Goal: Task Accomplishment & Management: Complete application form

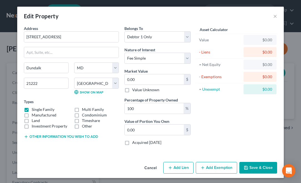
select select "21"
select select "2"
select select "0"
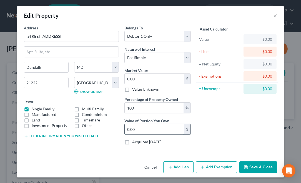
click at [153, 129] on input "0.00" at bounding box center [154, 129] width 59 height 11
click at [143, 78] on input "0.00" at bounding box center [154, 79] width 59 height 11
type input "1"
type input "1.00"
type input "18"
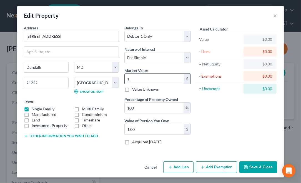
type input "18.00"
type input "184"
type input "184.00"
type input "1845"
type input "1,845.00"
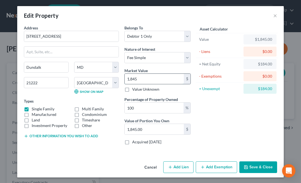
type input "1,8450"
type input "18,450.00"
type input "18,4500"
type input "184,500.00"
type input "184,500."
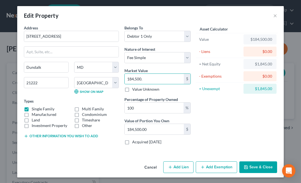
click at [230, 122] on div "Asset Calculator Value $184,500.00 - Liens $0.00 = Net Equity $1,845.00 - Exemp…" at bounding box center [236, 87] width 86 height 124
click at [174, 171] on button "Add Lien" at bounding box center [178, 168] width 30 height 12
select select "0"
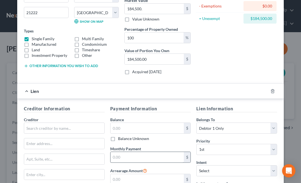
scroll to position [84, 0]
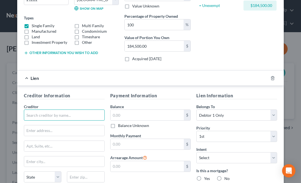
click at [67, 112] on input "text" at bounding box center [64, 115] width 81 height 11
type input "Selene Loan Servicing"
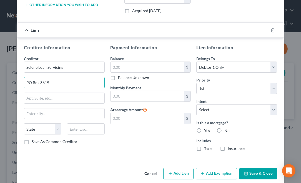
scroll to position [138, 0]
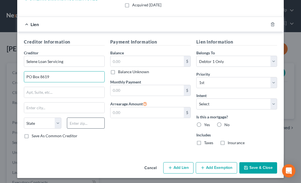
type input "PO Box 8619"
click at [87, 122] on input "text" at bounding box center [85, 123] width 37 height 11
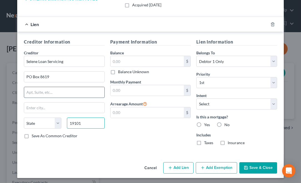
type input "19101"
type input "[GEOGRAPHIC_DATA]"
select select "39"
click at [90, 94] on input "text" at bounding box center [64, 92] width 80 height 11
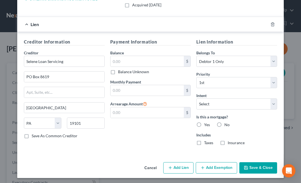
click at [143, 131] on div "Payment Information Balance $ Balance Unknown Balance Undetermined $ Balance Un…" at bounding box center [150, 94] width 86 height 111
click at [32, 134] on label "Save As Common Creditor" at bounding box center [55, 136] width 46 height 6
click at [34, 134] on input "Save As Common Creditor" at bounding box center [36, 135] width 4 height 4
checkbox input "true"
click at [118, 59] on input "text" at bounding box center [147, 61] width 74 height 11
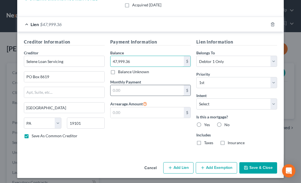
type input "47,999.36"
click at [118, 90] on input "text" at bounding box center [147, 90] width 74 height 11
type input "921.27"
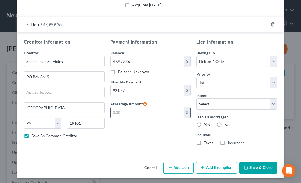
click at [126, 115] on input "text" at bounding box center [147, 112] width 74 height 11
type input "13,634.85"
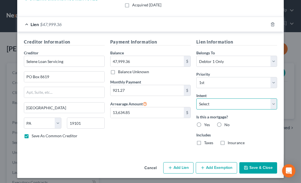
click at [247, 102] on select "Select Surrender Redeem Reaffirm Avoid Other" at bounding box center [236, 104] width 81 height 11
click at [196, 99] on select "Select Surrender Redeem Reaffirm Avoid Other" at bounding box center [236, 104] width 81 height 11
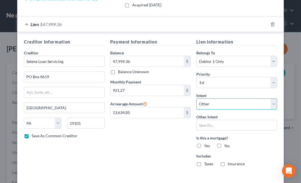
click at [271, 102] on select "Select Surrender Redeem Reaffirm Avoid Other" at bounding box center [236, 104] width 81 height 11
select select "2"
click at [196, 99] on select "Select Surrender Redeem Reaffirm Avoid Other" at bounding box center [236, 104] width 81 height 11
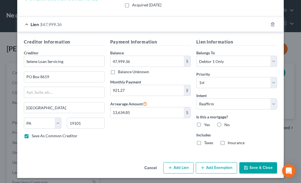
click at [204, 122] on label "Yes" at bounding box center [207, 125] width 6 height 6
click at [206, 122] on input "Yes" at bounding box center [208, 124] width 4 height 4
radio input "true"
click at [204, 142] on label "Taxes" at bounding box center [208, 143] width 9 height 6
click at [206, 142] on input "Taxes" at bounding box center [208, 142] width 4 height 4
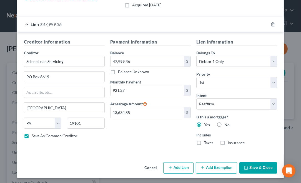
checkbox input "true"
click at [228, 141] on label "Insurance" at bounding box center [236, 143] width 17 height 6
click at [230, 141] on input "Insurance" at bounding box center [232, 142] width 4 height 4
checkbox input "true"
click at [260, 167] on button "Save & Close" at bounding box center [258, 168] width 38 height 12
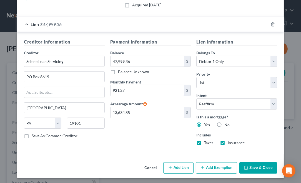
checkbox input "false"
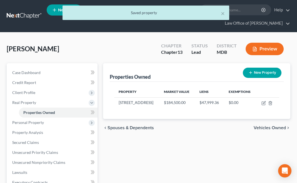
click at [267, 126] on span "Vehicles Owned" at bounding box center [269, 128] width 32 height 4
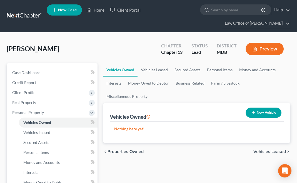
click at [126, 150] on span "Properties Owned" at bounding box center [125, 152] width 36 height 4
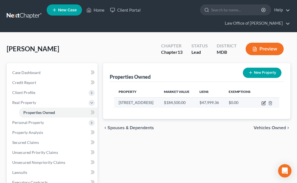
click at [263, 102] on icon "button" at bounding box center [263, 103] width 4 height 4
select select "21"
select select "2"
select select "0"
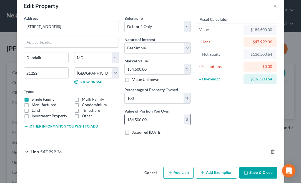
scroll to position [16, 0]
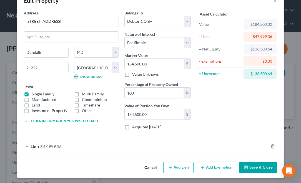
click at [44, 144] on span "$47,999.36" at bounding box center [51, 146] width 22 height 5
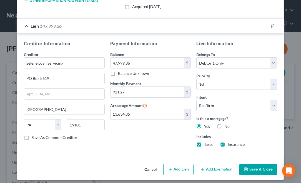
scroll to position [138, 0]
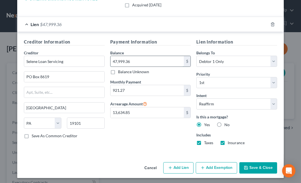
click at [140, 60] on input "47,999.36" at bounding box center [147, 61] width 74 height 11
type input "60,945.62"
click at [264, 144] on div "Includes Taxes Insurance" at bounding box center [236, 139] width 81 height 14
click at [257, 168] on button "Save & Close" at bounding box center [258, 168] width 38 height 12
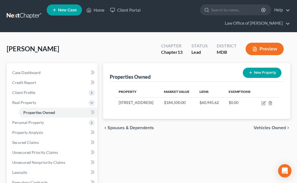
click at [263, 127] on span "Vehicles Owned" at bounding box center [269, 128] width 32 height 4
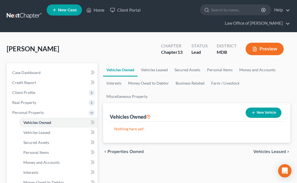
click at [258, 108] on button "New Vehicle" at bounding box center [263, 113] width 36 height 10
select select "0"
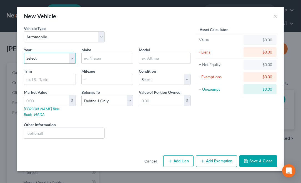
click at [39, 59] on select "Select 2026 2025 2024 2023 2022 2021 2020 2019 2018 2017 2016 2015 2014 2013 20…" at bounding box center [50, 58] width 52 height 11
select select "9"
click at [24, 53] on select "Select 2026 2025 2024 2023 2022 2021 2020 2019 2018 2017 2016 2015 2014 2013 20…" at bounding box center [50, 58] width 52 height 11
click at [97, 56] on input "text" at bounding box center [107, 58] width 51 height 11
type input "Chevy"
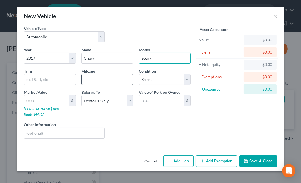
type input "Spark"
click at [96, 79] on input "text" at bounding box center [107, 79] width 51 height 11
type input "51000"
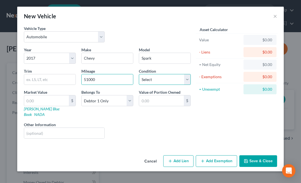
click at [173, 80] on select "Select Excellent Very Good Good Fair Poor" at bounding box center [165, 79] width 52 height 11
select select "4"
click at [139, 74] on select "Select Excellent Very Good Good Fair Poor" at bounding box center [165, 79] width 52 height 11
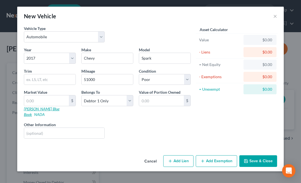
click at [45, 107] on link "[PERSON_NAME] Blue Book" at bounding box center [42, 112] width 36 height 10
click at [45, 99] on input "text" at bounding box center [46, 100] width 45 height 11
type input "3"
type input "3.00"
type input "31"
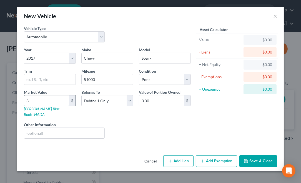
type input "31.00"
type input "314"
type input "314.00"
type input "3143"
type input "3,143.00"
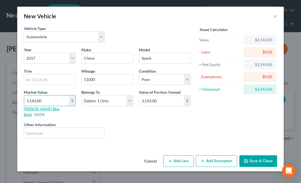
type input "3,143.00"
click at [34, 107] on link "[PERSON_NAME] Blue Book" at bounding box center [42, 112] width 36 height 10
click at [177, 155] on button "Add Lien" at bounding box center [178, 161] width 30 height 12
select select "0"
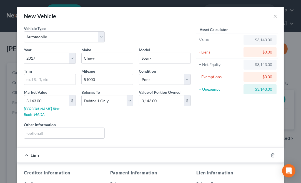
scroll to position [83, 0]
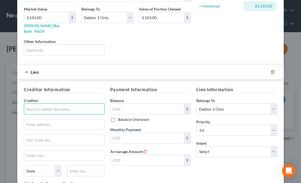
click at [44, 104] on input "text" at bounding box center [64, 109] width 81 height 11
type input "Foursight Capital"
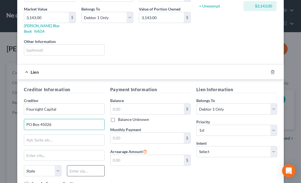
type input "PO Box 45026"
click at [74, 165] on input "text" at bounding box center [85, 170] width 37 height 11
type input "84145"
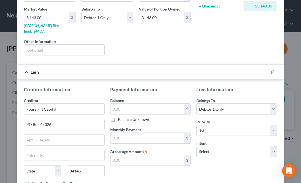
type input "[GEOGRAPHIC_DATA]"
select select "46"
click at [117, 98] on label "Balance" at bounding box center [117, 101] width 14 height 6
drag, startPoint x: 113, startPoint y: 102, endPoint x: 118, endPoint y: 98, distance: 6.1
click at [114, 104] on input "text" at bounding box center [147, 109] width 74 height 11
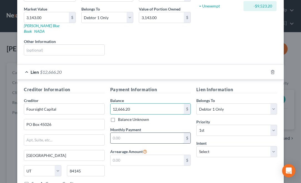
type input "12,666.20"
click at [135, 133] on input "text" at bounding box center [147, 138] width 74 height 11
type input "4"
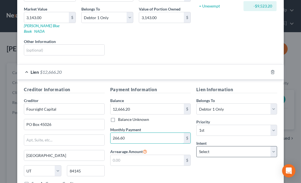
type input "266.60"
click at [212, 146] on select "Select Surrender Redeem Reaffirm Avoid Other" at bounding box center [236, 151] width 81 height 11
select select "2"
click at [196, 146] on select "Select Surrender Redeem Reaffirm Avoid Other" at bounding box center [236, 151] width 81 height 11
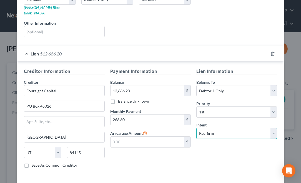
scroll to position [111, 0]
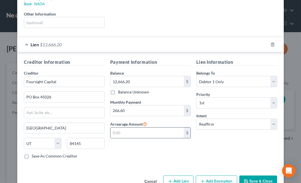
drag, startPoint x: 119, startPoint y: 126, endPoint x: 116, endPoint y: 122, distance: 4.7
click at [119, 128] on input "text" at bounding box center [147, 133] width 74 height 11
type input "487.36"
click at [109, 150] on div "Payment Information Balance 12,666.20 $ Balance Unknown Balance Undetermined 12…" at bounding box center [150, 111] width 86 height 105
click at [32, 154] on label "Save As Common Creditor" at bounding box center [55, 157] width 46 height 6
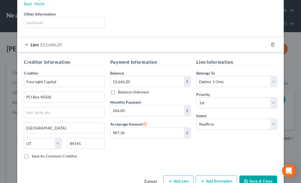
click at [34, 154] on input "Save As Common Creditor" at bounding box center [36, 156] width 4 height 4
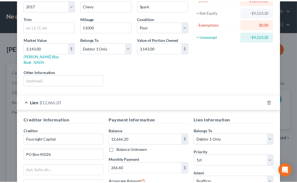
scroll to position [119, 0]
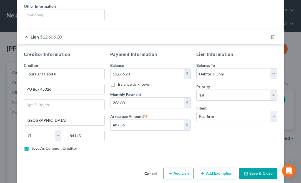
click at [255, 168] on button "Save & Close" at bounding box center [258, 174] width 38 height 12
checkbox input "false"
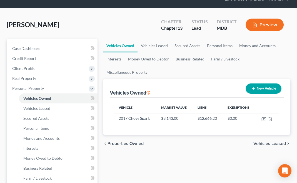
scroll to position [111, 0]
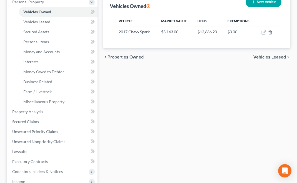
click at [270, 55] on span "Vehicles Leased" at bounding box center [269, 57] width 32 height 4
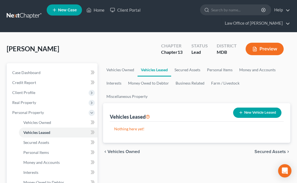
click at [270, 150] on span "Secured Assets" at bounding box center [269, 152] width 31 height 4
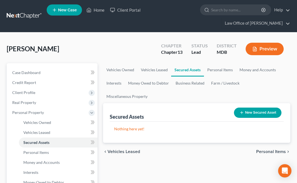
click at [269, 150] on span "Personal Items" at bounding box center [271, 152] width 30 height 4
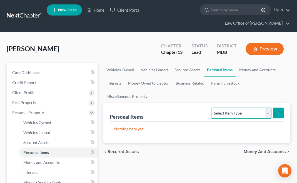
click at [268, 108] on select "Select Item Type Clothing Collectibles Of Value Electronics Firearms Household …" at bounding box center [241, 113] width 60 height 11
select select "household_goods"
click at [212, 108] on select "Select Item Type Clothing Collectibles Of Value Electronics Firearms Household …" at bounding box center [241, 113] width 60 height 11
click at [281, 108] on button "submit" at bounding box center [278, 113] width 11 height 11
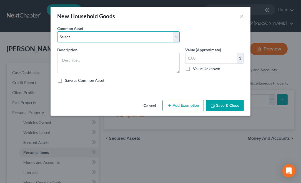
click at [176, 34] on select "Select Basic Household goods and furnishings Basic Household goods and furnishi…" at bounding box center [118, 36] width 122 height 11
select select "0"
click at [57, 31] on select "Select Basic Household goods and furnishings Basic Household goods and furnishi…" at bounding box center [118, 36] width 122 height 11
type textarea "Basic Household goods and furnishings"
type input "1,000.00"
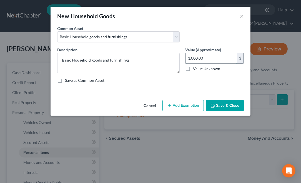
click at [192, 58] on input "1,000.00" at bounding box center [210, 58] width 51 height 11
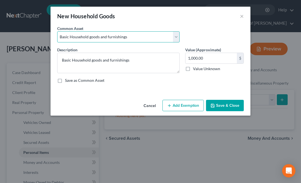
click at [178, 34] on select "Select Basic Household goods and furnishings Basic Household goods and furnishi…" at bounding box center [118, 36] width 122 height 11
select select "1"
click at [57, 31] on select "Select Basic Household goods and furnishings Basic Household goods and furnishi…" at bounding box center [118, 36] width 122 height 11
type input "1,500.00"
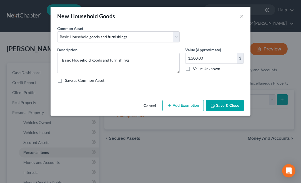
click at [184, 105] on button "Add Exemption" at bounding box center [182, 106] width 41 height 12
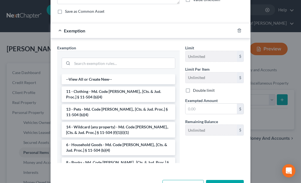
scroll to position [83, 0]
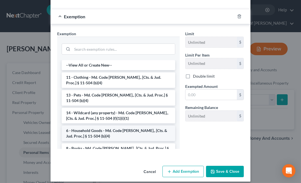
click at [135, 131] on li "6 - Household Goods - Md. Code [PERSON_NAME]., [Cts. & Jud. Proc.] § 11-504 (b)…" at bounding box center [119, 134] width 114 height 16
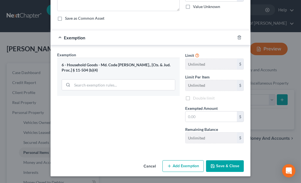
scroll to position [61, 0]
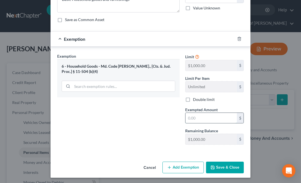
click at [187, 116] on input "text" at bounding box center [210, 118] width 51 height 11
type input "1,000.00"
click at [177, 163] on button "Add Exemption" at bounding box center [182, 168] width 41 height 12
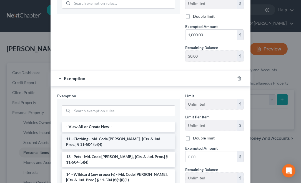
scroll to position [27, 0]
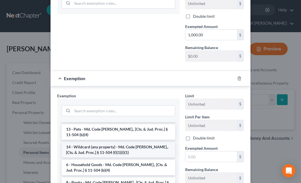
click at [124, 144] on li "14 - Wildcard (any property) - Md. Code [PERSON_NAME]., [Cts. & Jud. Proc.] § 1…" at bounding box center [119, 150] width 114 height 16
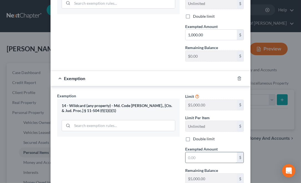
click at [193, 155] on input "text" at bounding box center [210, 157] width 51 height 11
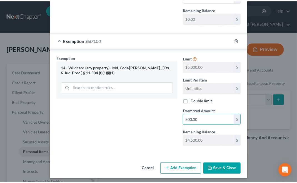
scroll to position [183, 0]
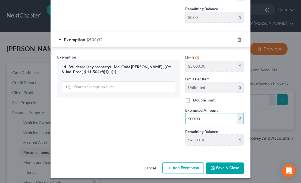
type input "500.00"
click at [223, 167] on button "Save & Close" at bounding box center [225, 169] width 38 height 12
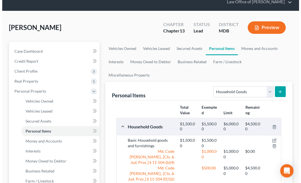
scroll to position [55, 0]
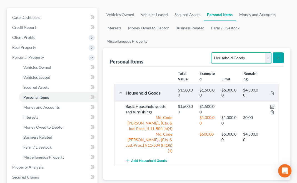
click at [267, 52] on select "Select Item Type Clothing Collectibles Of Value Electronics Firearms Household …" at bounding box center [241, 57] width 60 height 11
select select "clothing"
click at [212, 52] on select "Select Item Type Clothing Collectibles Of Value Electronics Firearms Household …" at bounding box center [241, 57] width 60 height 11
click at [280, 52] on button "submit" at bounding box center [278, 57] width 11 height 11
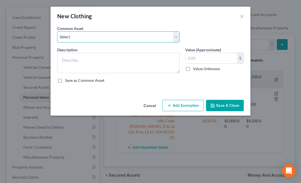
click at [142, 36] on select "Select Basic wearing apparel Basic wearing apparel Basic wearing apparel Basic …" at bounding box center [118, 36] width 122 height 11
select select "0"
click at [57, 31] on select "Select Basic wearing apparel Basic wearing apparel Basic wearing apparel Basic …" at bounding box center [118, 36] width 122 height 11
type textarea "Basic wearing apparel"
type input "250.00"
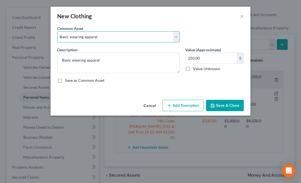
click at [113, 35] on select "Select Basic wearing apparel Basic wearing apparel Basic wearing apparel Basic …" at bounding box center [118, 36] width 122 height 11
select select "1"
click at [57, 31] on select "Select Basic wearing apparel Basic wearing apparel Basic wearing apparel Basic …" at bounding box center [118, 36] width 122 height 11
type input "125.00"
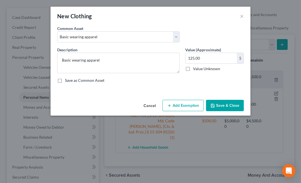
click at [184, 105] on button "Add Exemption" at bounding box center [182, 106] width 41 height 12
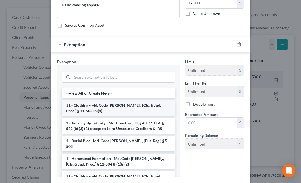
click at [146, 108] on li "11 - Clothing - Md. Code [PERSON_NAME]., [Cts. & Jud. Proc.] § 11-504 (b)(4)" at bounding box center [119, 108] width 114 height 16
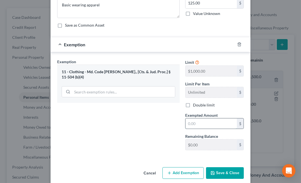
click at [185, 124] on input "text" at bounding box center [210, 124] width 51 height 11
type input "125.00"
click at [225, 170] on button "Save & Close" at bounding box center [225, 173] width 38 height 12
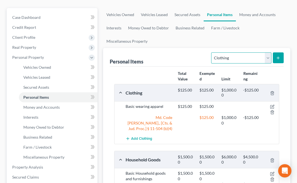
click at [268, 52] on select "Select Item Type Clothing Collectibles Of Value Electronics Firearms Household …" at bounding box center [241, 57] width 60 height 11
select select "jewelry"
click at [212, 52] on select "Select Item Type Clothing Collectibles Of Value Electronics Firearms Household …" at bounding box center [241, 57] width 60 height 11
click at [279, 56] on icon "submit" at bounding box center [278, 58] width 4 height 4
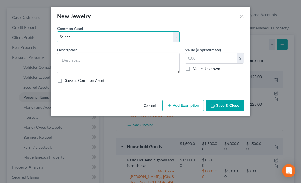
click at [155, 36] on select "Select Misc jewelry Misc jewelry Misc jewelry Misc jewelry" at bounding box center [118, 36] width 122 height 11
select select "0"
click at [57, 31] on select "Select Misc jewelry Misc jewelry Misc jewelry Misc jewelry" at bounding box center [118, 36] width 122 height 11
type textarea "Misc jewelry"
type input "125.00"
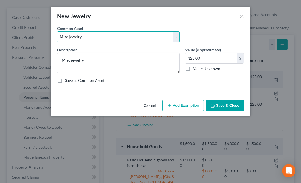
click at [157, 36] on select "Select Misc jewelry Misc jewelry Misc jewelry Misc jewelry" at bounding box center [118, 36] width 122 height 11
select select "1"
click at [57, 31] on select "Select Misc jewelry Misc jewelry Misc jewelry Misc jewelry" at bounding box center [118, 36] width 122 height 11
type input "200.00"
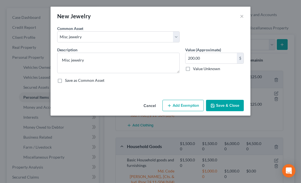
click at [184, 105] on button "Add Exemption" at bounding box center [182, 106] width 41 height 12
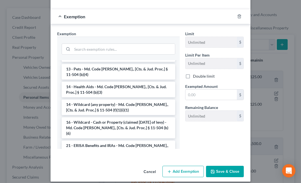
scroll to position [83, 0]
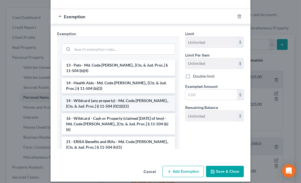
click at [126, 96] on li "14 - Wildcard (any property) - Md. Code [PERSON_NAME]., [Cts. & Jud. Proc.] § 1…" at bounding box center [119, 104] width 114 height 16
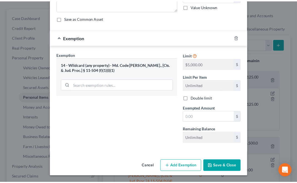
scroll to position [61, 0]
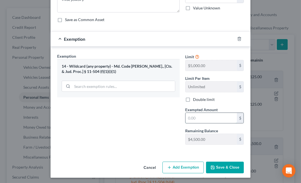
click at [185, 117] on input "text" at bounding box center [210, 118] width 51 height 11
type input "200.00"
click at [223, 165] on button "Save & Close" at bounding box center [225, 168] width 38 height 12
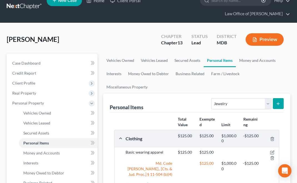
scroll to position [0, 0]
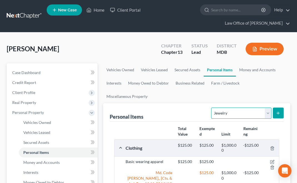
click at [267, 108] on select "Select Item Type Clothing Collectibles Of Value Electronics Firearms Household …" at bounding box center [241, 113] width 60 height 11
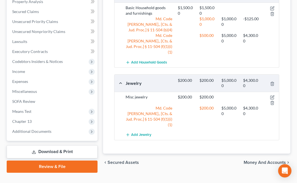
scroll to position [231, 0]
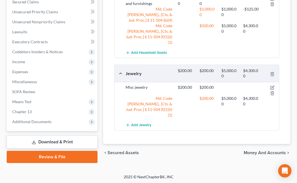
click at [261, 151] on span "Money and Accounts" at bounding box center [264, 153] width 42 height 4
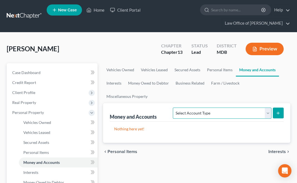
click at [267, 108] on select "Select Account Type Brokerage Cash on Hand Certificates of Deposit Checking Acc…" at bounding box center [222, 113] width 98 height 11
select select "checking"
click at [174, 108] on select "Select Account Type Brokerage Cash on Hand Certificates of Deposit Checking Acc…" at bounding box center [222, 113] width 98 height 11
click at [278, 111] on icon "submit" at bounding box center [278, 113] width 4 height 4
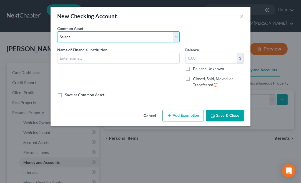
click at [176, 34] on select "Select First National Bank M&T [PERSON_NAME] Fargo Bank of America Amazon Debit…" at bounding box center [118, 36] width 122 height 11
select select "24"
click at [57, 31] on select "Select First National Bank M&T [PERSON_NAME] Fargo Bank of America Amazon Debit…" at bounding box center [118, 36] width 122 height 11
type input "Chime Stride Bank Account"
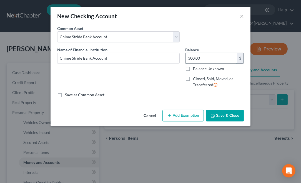
click at [205, 58] on input "300.00" at bounding box center [210, 58] width 51 height 11
type input "1,153.91"
click at [179, 116] on button "Add Exemption" at bounding box center [182, 116] width 41 height 12
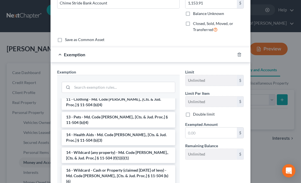
scroll to position [83, 0]
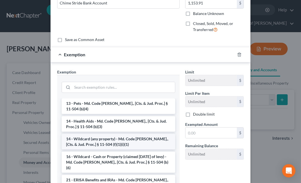
click at [120, 135] on li "14 - Wildcard (any property) - Md. Code [PERSON_NAME]., [Cts. & Jud. Proc.] § 1…" at bounding box center [119, 142] width 114 height 16
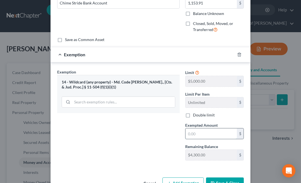
click at [186, 133] on input "text" at bounding box center [210, 134] width 51 height 11
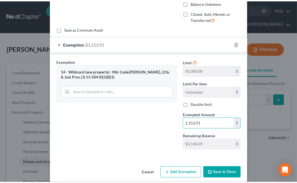
scroll to position [71, 0]
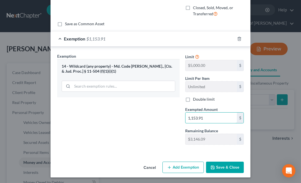
type input "1,153.91"
click at [221, 167] on button "Save & Close" at bounding box center [225, 168] width 38 height 12
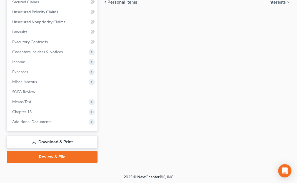
scroll to position [92, 0]
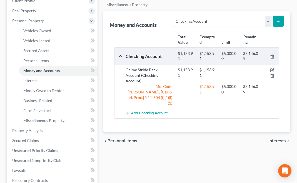
click at [125, 139] on span "Personal Items" at bounding box center [122, 141] width 30 height 4
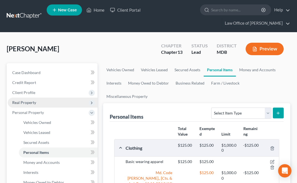
click at [32, 102] on span "Real Property" at bounding box center [24, 102] width 24 height 5
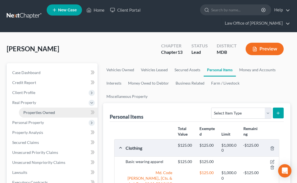
click at [36, 111] on span "Properties Owned" at bounding box center [39, 112] width 32 height 5
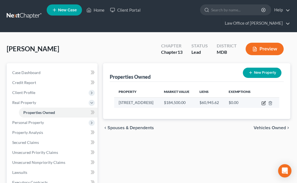
click at [261, 102] on icon "button" at bounding box center [262, 103] width 3 height 3
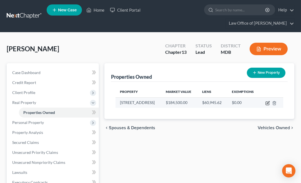
select select "21"
select select "2"
select select "0"
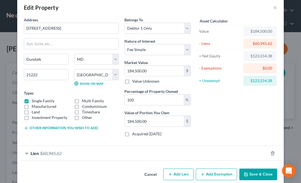
scroll to position [16, 0]
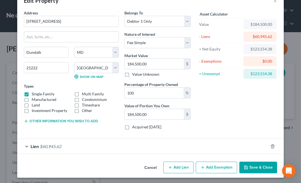
click at [214, 166] on button "Add Exemption" at bounding box center [216, 168] width 41 height 12
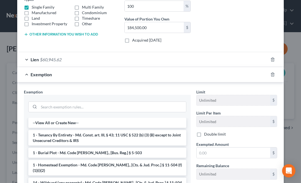
scroll to position [127, 0]
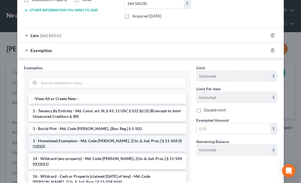
click at [97, 139] on li "1 - Homestead Exemption - Md. Code [PERSON_NAME]., [Cts. & Jud. Proc.] § 11-504…" at bounding box center [107, 144] width 158 height 16
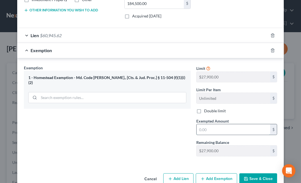
click at [198, 127] on input "text" at bounding box center [234, 129] width 74 height 11
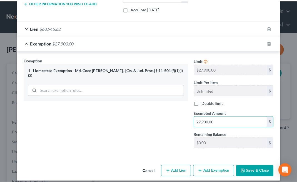
scroll to position [138, 0]
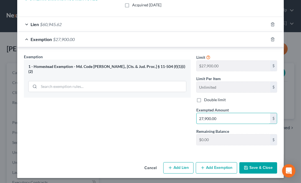
type input "27,900.00"
click at [252, 166] on button "Save & Close" at bounding box center [258, 168] width 38 height 12
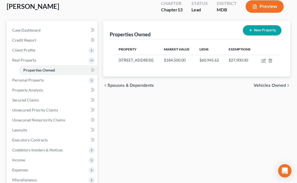
scroll to position [55, 0]
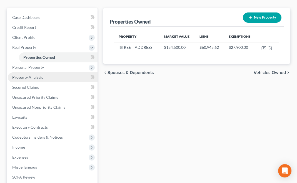
click at [35, 75] on span "Property Analysis" at bounding box center [27, 77] width 31 height 5
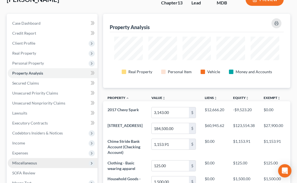
scroll to position [55, 0]
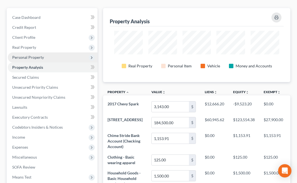
click at [33, 56] on span "Personal Property" at bounding box center [28, 57] width 32 height 5
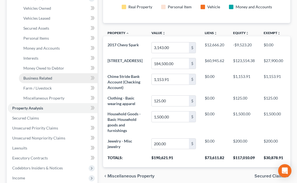
scroll to position [105, 0]
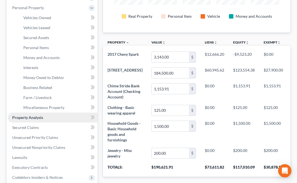
click at [25, 116] on span "Property Analysis" at bounding box center [27, 117] width 31 height 5
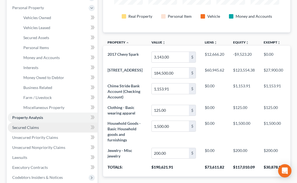
click at [26, 128] on span "Secured Claims" at bounding box center [25, 127] width 27 height 5
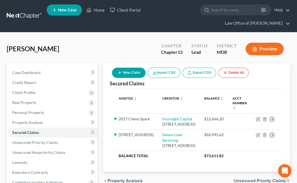
scroll to position [27, 0]
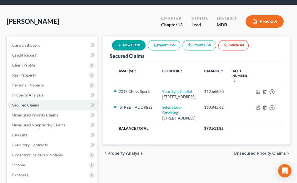
click at [250, 152] on span "Unsecured Priority Claims" at bounding box center [259, 153] width 52 height 4
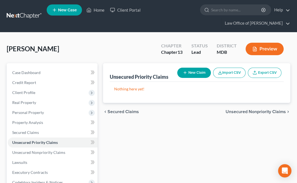
click at [252, 111] on span "Unsecured Nonpriority Claims" at bounding box center [255, 112] width 60 height 4
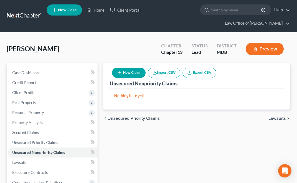
click at [126, 73] on button "New Claim" at bounding box center [129, 73] width 34 height 10
select select "0"
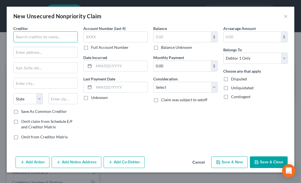
click at [56, 35] on input "text" at bounding box center [45, 36] width 64 height 11
click at [241, 31] on label "Arrearage Amount" at bounding box center [239, 29] width 32 height 6
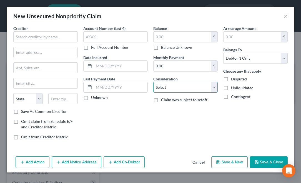
click at [214, 85] on select "Select Cable / Satellite Services Collection Agency Credit Card Debt Debt Couns…" at bounding box center [185, 87] width 64 height 11
select select "2"
click at [153, 82] on select "Select Cable / Satellite Services Collection Agency Credit Card Debt Debt Couns…" at bounding box center [185, 87] width 64 height 11
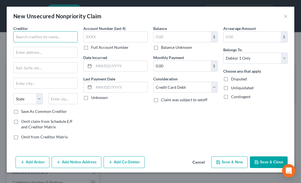
click at [29, 37] on input "text" at bounding box center [45, 36] width 64 height 11
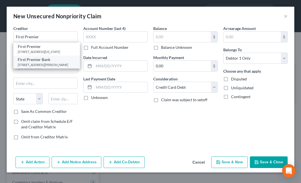
click at [49, 67] on div "[STREET_ADDRESS][PERSON_NAME]" at bounding box center [47, 64] width 58 height 5
type input "First Premier Bank"
type input "[STREET_ADDRESS][PERSON_NAME]"
type input "[GEOGRAPHIC_DATA]"
select select "43"
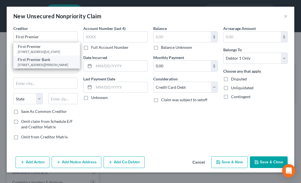
type input "57107"
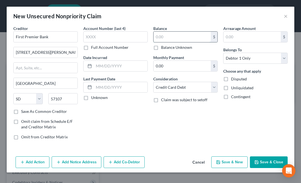
click at [169, 37] on input "text" at bounding box center [182, 37] width 57 height 11
type input "478.00"
drag, startPoint x: 86, startPoint y: 98, endPoint x: 99, endPoint y: 105, distance: 14.5
click at [91, 98] on label "Unknown" at bounding box center [99, 98] width 17 height 6
click at [93, 98] on input "Unknown" at bounding box center [95, 97] width 4 height 4
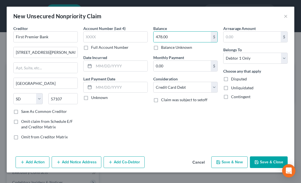
checkbox input "true"
click at [229, 159] on button "Save & New" at bounding box center [229, 163] width 36 height 12
select select "0"
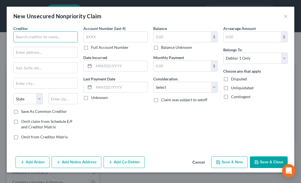
click at [40, 38] on input "text" at bounding box center [45, 36] width 64 height 11
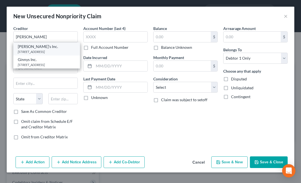
click at [45, 51] on div "[STREET_ADDRESS]" at bounding box center [47, 51] width 58 height 5
type input "[PERSON_NAME]'s Inc."
type input "[STREET_ADDRESS]"
type input "Monroe"
select select "52"
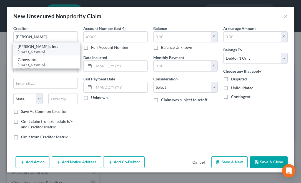
type input "53566"
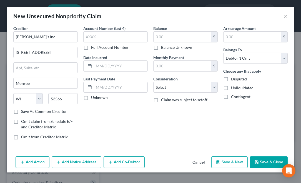
click at [91, 96] on label "Unknown" at bounding box center [99, 98] width 17 height 6
click at [93, 96] on input "Unknown" at bounding box center [95, 97] width 4 height 4
checkbox input "true"
click at [160, 36] on input "text" at bounding box center [182, 37] width 57 height 11
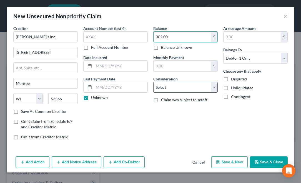
type input "302.00"
click at [177, 85] on select "Select Cable / Satellite Services Collection Agency Credit Card Debt Debt Couns…" at bounding box center [185, 87] width 64 height 11
select select "2"
click at [153, 82] on select "Select Cable / Satellite Services Collection Agency Credit Card Debt Debt Couns…" at bounding box center [185, 87] width 64 height 11
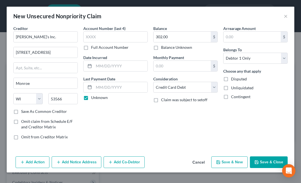
click at [231, 161] on button "Save & New" at bounding box center [229, 163] width 36 height 12
select select "0"
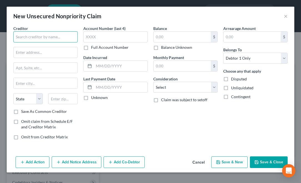
click at [52, 37] on input "text" at bounding box center [45, 36] width 64 height 11
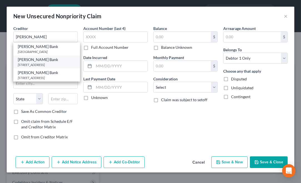
click at [38, 66] on div "[STREET_ADDRESS]" at bounding box center [47, 64] width 58 height 5
type input "[PERSON_NAME] Bank"
type input "PO Box 9201"
type input "Old Bethpage"
select select "35"
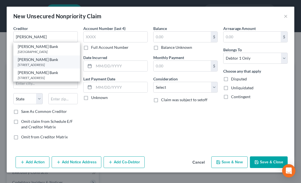
type input "11804"
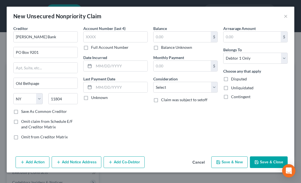
click at [91, 98] on label "Unknown" at bounding box center [99, 98] width 17 height 6
click at [93, 98] on input "Unknown" at bounding box center [95, 97] width 4 height 4
checkbox input "true"
click at [155, 35] on input "text" at bounding box center [182, 37] width 57 height 11
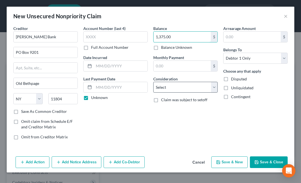
type input "1,375.00"
click at [179, 87] on select "Select Cable / Satellite Services Collection Agency Credit Card Debt Debt Couns…" at bounding box center [185, 87] width 64 height 11
select select "2"
click at [153, 82] on select "Select Cable / Satellite Services Collection Agency Credit Card Debt Debt Couns…" at bounding box center [185, 87] width 64 height 11
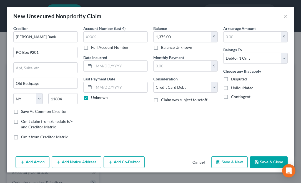
click at [231, 160] on button "Save & New" at bounding box center [229, 163] width 36 height 12
select select "0"
type input "0.00"
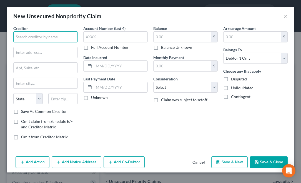
click at [44, 36] on input "text" at bounding box center [45, 36] width 64 height 11
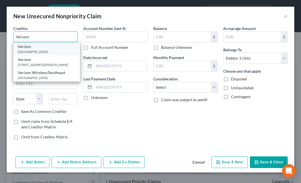
type input "Verizon"
click at [52, 47] on div "Verizon" at bounding box center [47, 47] width 58 height 6
type input "PO Box 650584"
type input "[GEOGRAPHIC_DATA]"
select select "45"
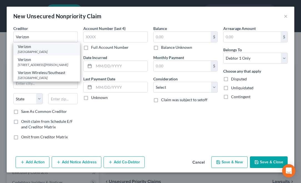
type input "75265"
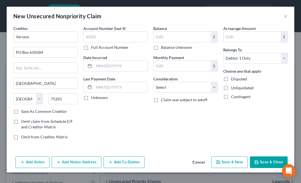
click at [91, 98] on label "Unknown" at bounding box center [99, 98] width 17 height 6
click at [93, 98] on input "Unknown" at bounding box center [95, 97] width 4 height 4
checkbox input "true"
click at [154, 37] on input "text" at bounding box center [182, 37] width 57 height 11
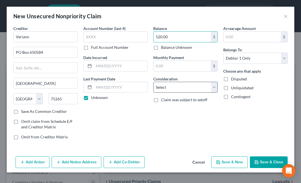
type input "520.00"
click at [189, 89] on select "Select Cable / Satellite Services Collection Agency Credit Card Debt Debt Couns…" at bounding box center [185, 87] width 64 height 11
select select "1"
click at [153, 82] on select "Select Cable / Satellite Services Collection Agency Credit Card Debt Debt Couns…" at bounding box center [185, 87] width 64 height 11
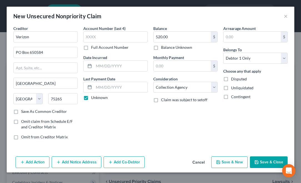
click at [232, 162] on button "Save & New" at bounding box center [229, 163] width 36 height 12
type input "0.00"
select select "0"
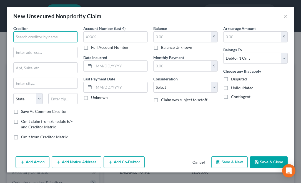
click at [43, 37] on input "text" at bounding box center [45, 36] width 64 height 11
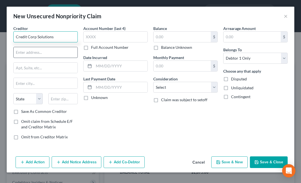
type input "Credit Corp Solutions"
click at [46, 52] on input "text" at bounding box center [46, 52] width 64 height 11
type input "[STREET_ADDRESS]"
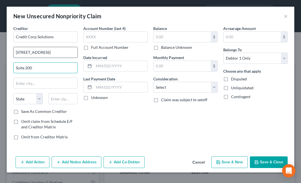
type input "Suite 200"
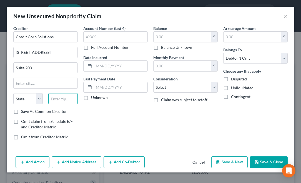
click at [52, 97] on input "text" at bounding box center [62, 98] width 29 height 11
type input "84020"
type input "[PERSON_NAME]"
select select "46"
click at [21, 112] on label "Save As Common Creditor" at bounding box center [44, 112] width 46 height 6
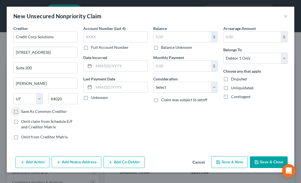
click at [23, 112] on input "Save As Common Creditor" at bounding box center [25, 111] width 4 height 4
checkbox input "true"
drag, startPoint x: 87, startPoint y: 98, endPoint x: 113, endPoint y: 79, distance: 31.8
click at [91, 95] on label "Unknown" at bounding box center [99, 98] width 17 height 6
click at [157, 34] on input "text" at bounding box center [182, 37] width 57 height 11
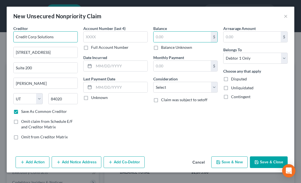
click at [15, 35] on input "Credit Corp Solutions" at bounding box center [45, 36] width 64 height 11
click at [67, 36] on input "Credit Corp Solutions" at bounding box center [45, 36] width 64 height 11
type input "Credit Corp Solutions - Celtic Bank"
click at [155, 36] on input "text" at bounding box center [182, 37] width 57 height 11
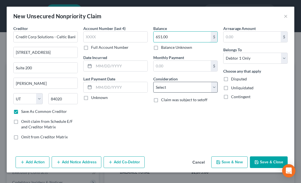
type input "651.00"
click at [191, 85] on select "Select Cable / Satellite Services Collection Agency Credit Card Debt Debt Couns…" at bounding box center [185, 87] width 64 height 11
select select "1"
click at [153, 82] on select "Select Cable / Satellite Services Collection Agency Credit Card Debt Debt Couns…" at bounding box center [185, 87] width 64 height 11
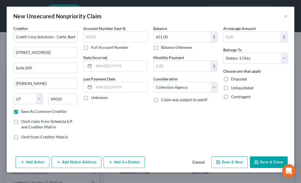
click at [228, 160] on button "Save & New" at bounding box center [229, 163] width 36 height 12
checkbox input "false"
select select "0"
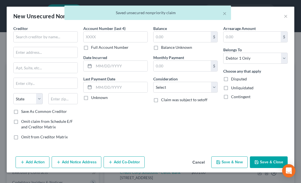
type input "0.00"
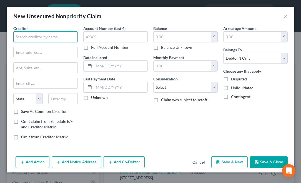
click at [42, 36] on input "text" at bounding box center [45, 36] width 64 height 11
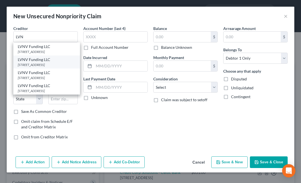
click at [50, 67] on div "[STREET_ADDRESS]" at bounding box center [47, 64] width 58 height 5
type input "LVNV Funding LLC"
type input "PO Box 1269"
type input "[GEOGRAPHIC_DATA]"
select select "42"
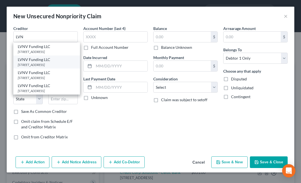
type input "29603"
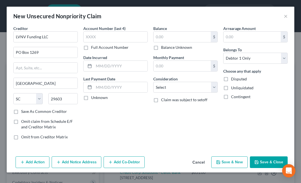
click at [91, 97] on label "Unknown" at bounding box center [99, 98] width 17 height 6
click at [93, 97] on input "Unknown" at bounding box center [95, 97] width 4 height 4
checkbox input "true"
click at [153, 35] on div "Balance $ Balance Unknown Balance Undetermined $ Balance Unknown Monthly Paymen…" at bounding box center [185, 85] width 70 height 119
click at [59, 36] on input "LVNV Funding LLC" at bounding box center [45, 36] width 64 height 11
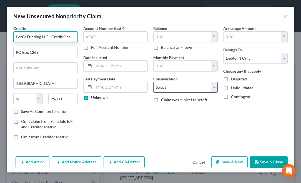
type input "LVNV Funding LLC - Credit One"
click at [188, 82] on select "Select Cable / Satellite Services Collection Agency Credit Card Debt Debt Couns…" at bounding box center [185, 87] width 64 height 11
select select "1"
click at [153, 82] on select "Select Cable / Satellite Services Collection Agency Credit Card Debt Debt Couns…" at bounding box center [185, 87] width 64 height 11
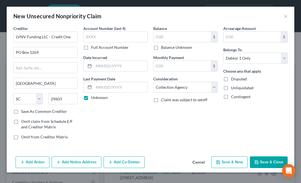
click at [21, 109] on label "Save As Common Creditor" at bounding box center [44, 112] width 46 height 6
click at [23, 109] on input "Save As Common Creditor" at bounding box center [25, 111] width 4 height 4
checkbox input "true"
click at [154, 36] on input "text" at bounding box center [182, 37] width 57 height 11
type input "1,246.00"
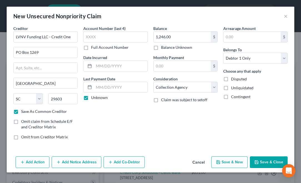
click at [232, 162] on button "Save & New" at bounding box center [229, 163] width 36 height 12
checkbox input "false"
select select "0"
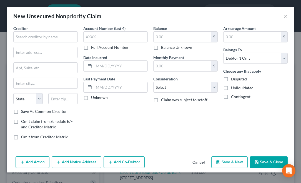
type input "0.00"
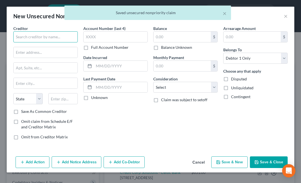
click at [32, 36] on input "text" at bounding box center [45, 36] width 64 height 11
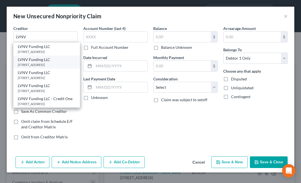
click at [42, 62] on div "LVNV Funding LLC" at bounding box center [47, 60] width 58 height 6
type input "LVNV Funding LLC"
type input "PO Box 1269"
type input "[GEOGRAPHIC_DATA]"
select select "42"
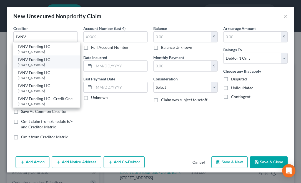
type input "29603"
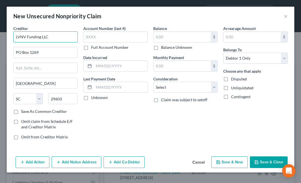
click at [68, 36] on input "LVNV Funding LLC" at bounding box center [45, 36] width 64 height 11
type input "LVNV Funding LLC Verve Bank [US_STATE]"
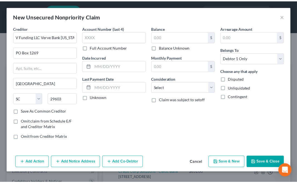
scroll to position [0, 0]
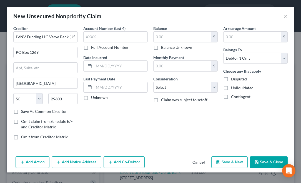
click at [21, 112] on label "Save As Common Creditor" at bounding box center [44, 112] width 46 height 6
click at [23, 112] on input "Save As Common Creditor" at bounding box center [25, 111] width 4 height 4
checkbox input "true"
drag, startPoint x: 86, startPoint y: 99, endPoint x: 96, endPoint y: 89, distance: 14.5
click at [91, 99] on label "Unknown" at bounding box center [99, 98] width 17 height 6
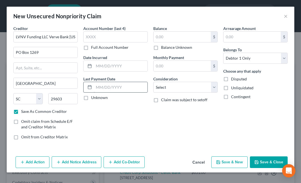
click at [93, 99] on input "Unknown" at bounding box center [95, 97] width 4 height 4
checkbox input "true"
click at [155, 34] on input "text" at bounding box center [182, 37] width 57 height 11
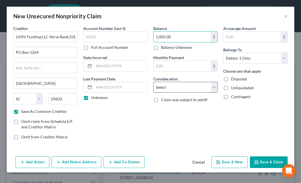
type input "1,005.00"
click at [167, 87] on select "Select Cable / Satellite Services Collection Agency Credit Card Debt Debt Couns…" at bounding box center [185, 87] width 64 height 11
select select "1"
click at [153, 82] on select "Select Cable / Satellite Services Collection Agency Credit Card Debt Debt Couns…" at bounding box center [185, 87] width 64 height 11
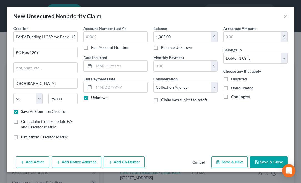
click at [267, 160] on button "Save & Close" at bounding box center [269, 163] width 38 height 12
checkbox input "false"
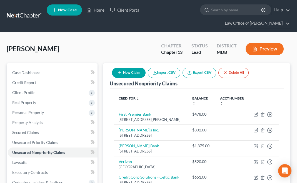
click at [133, 71] on button "New Claim" at bounding box center [129, 73] width 34 height 10
select select "0"
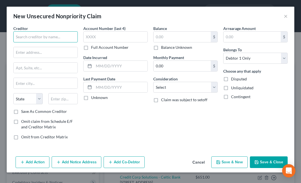
click at [65, 34] on input "text" at bounding box center [45, 36] width 64 height 11
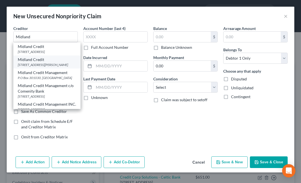
click at [32, 67] on div "[STREET_ADDRESS][PERSON_NAME]" at bounding box center [47, 64] width 58 height 5
type input "Midland Credit"
type input "[STREET_ADDRESS][PERSON_NAME]"
type input "Suite 100"
type input "[GEOGRAPHIC_DATA]"
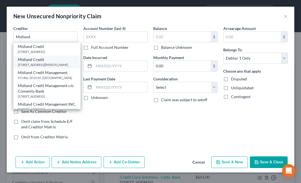
select select "4"
type input "92108"
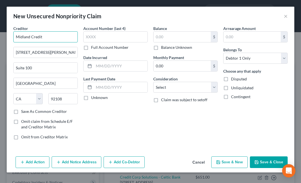
click at [56, 36] on input "Midland Credit" at bounding box center [45, 36] width 64 height 11
type input "Midland Credit - Webbank"
click at [21, 111] on label "Save As Common Creditor" at bounding box center [44, 112] width 46 height 6
click at [23, 111] on input "Save As Common Creditor" at bounding box center [25, 111] width 4 height 4
checkbox input "true"
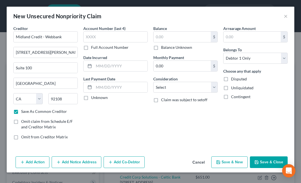
click at [91, 97] on label "Unknown" at bounding box center [99, 98] width 17 height 6
click at [93, 97] on input "Unknown" at bounding box center [95, 97] width 4 height 4
checkbox input "true"
click at [155, 35] on input "text" at bounding box center [182, 37] width 57 height 11
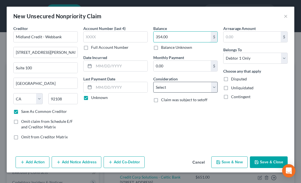
type input "354.00"
click at [169, 87] on select "Select Cable / Satellite Services Collection Agency Credit Card Debt Debt Couns…" at bounding box center [185, 87] width 64 height 11
select select "1"
click at [153, 82] on select "Select Cable / Satellite Services Collection Agency Credit Card Debt Debt Couns…" at bounding box center [185, 87] width 64 height 11
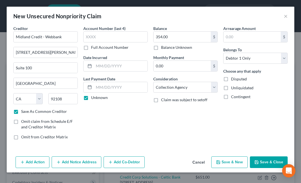
click at [224, 162] on button "Save & New" at bounding box center [229, 163] width 36 height 12
checkbox input "false"
select select "0"
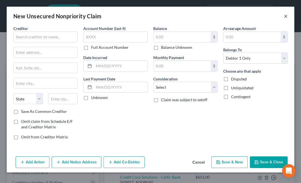
click at [286, 14] on button "×" at bounding box center [286, 16] width 4 height 7
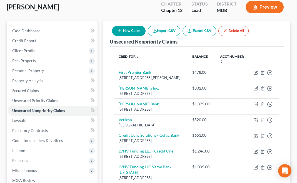
scroll to position [21, 0]
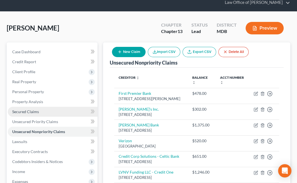
click at [29, 109] on span "Secured Claims" at bounding box center [25, 111] width 27 height 5
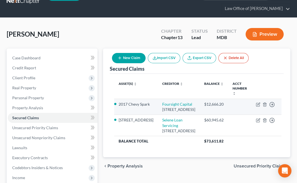
scroll to position [27, 0]
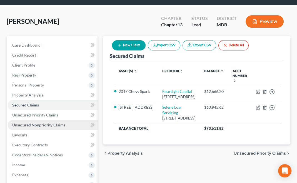
click at [47, 123] on span "Unsecured Nonpriority Claims" at bounding box center [38, 125] width 53 height 5
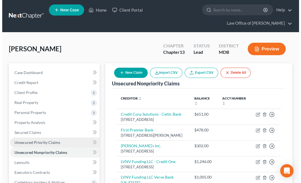
scroll to position [111, 0]
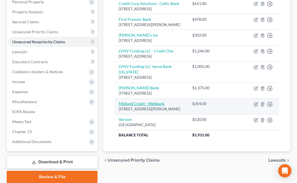
click at [140, 106] on link "Midland Credit - Webbank" at bounding box center [142, 103] width 46 height 5
select select "4"
select select "1"
select select "0"
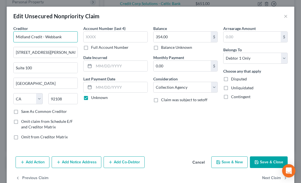
click at [69, 37] on input "Midland Credit - Webbank" at bounding box center [45, 36] width 64 height 11
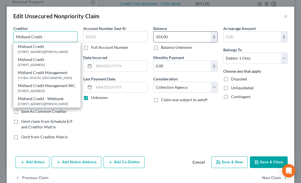
type input "Midland Credit"
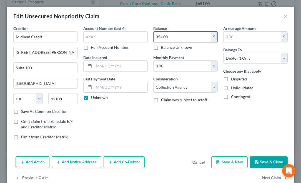
click at [183, 34] on input "354.00" at bounding box center [182, 37] width 57 height 11
type input "849.57"
click at [184, 116] on div "Balance 849.57 $ Balance Unknown Balance Undetermined 849.57 $ Balance Unknown …" at bounding box center [185, 85] width 70 height 119
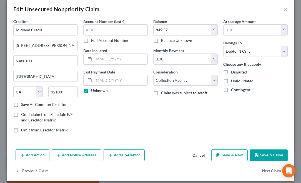
scroll to position [11, 0]
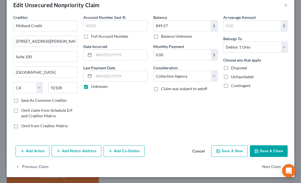
click at [30, 150] on button "Add Action" at bounding box center [33, 151] width 34 height 12
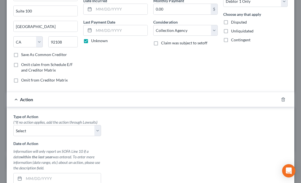
scroll to position [67, 0]
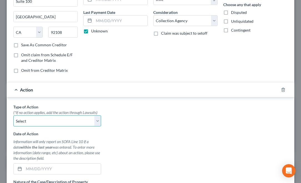
click at [57, 122] on select "Select Repossession Garnishment Foreclosure Personal Injury Attached, Seized, O…" at bounding box center [57, 120] width 88 height 11
select select "1"
click at [13, 115] on select "Select Repossession Garnishment Foreclosure Personal Injury Attached, Seized, O…" at bounding box center [57, 120] width 88 height 11
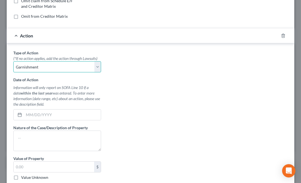
scroll to position [122, 0]
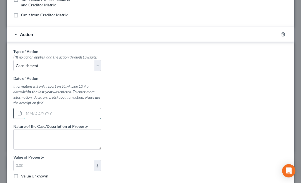
click at [28, 114] on input "text" at bounding box center [62, 113] width 77 height 11
type input "[DATE]"
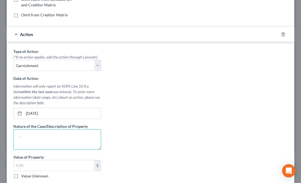
click at [38, 132] on textarea at bounding box center [57, 139] width 88 height 21
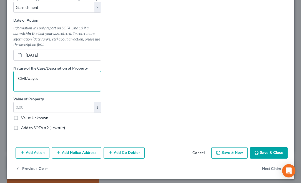
scroll to position [181, 0]
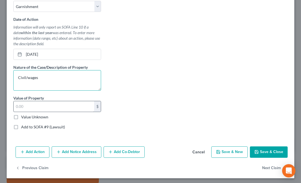
type textarea "Civil/wages"
click at [16, 105] on input "text" at bounding box center [54, 106] width 81 height 11
type input "849.57"
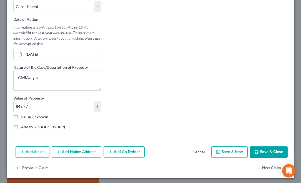
click at [21, 125] on label "Add to SOFA #9 (Lawsuit)" at bounding box center [43, 127] width 44 height 6
click at [23, 125] on input "Add to SOFA #9 (Lawsuit)" at bounding box center [25, 126] width 4 height 4
checkbox input "true"
select select "0"
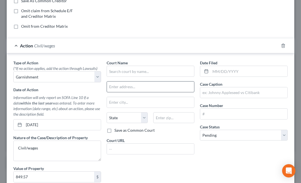
scroll to position [70, 0]
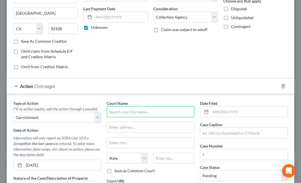
click at [125, 111] on input "text" at bounding box center [151, 111] width 88 height 11
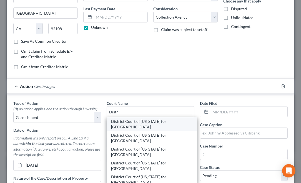
click at [126, 122] on div "District Court of [US_STATE] for [GEOGRAPHIC_DATA]" at bounding box center [152, 124] width 82 height 11
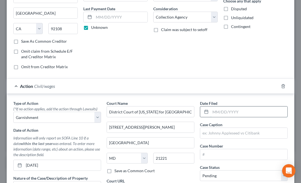
click at [210, 111] on input "text" at bounding box center [248, 112] width 77 height 11
click at [213, 133] on input "text" at bounding box center [243, 133] width 87 height 11
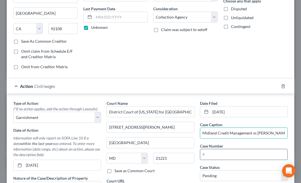
click at [204, 153] on input "text" at bounding box center [243, 154] width 87 height 11
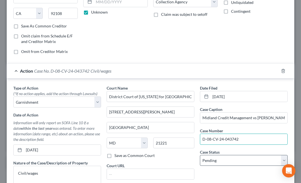
scroll to position [98, 0]
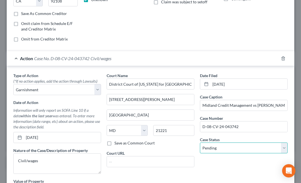
click at [221, 147] on select "Select Pending On Appeal Concluded" at bounding box center [244, 148] width 88 height 11
click at [200, 143] on select "Select Pending On Appeal Concluded" at bounding box center [244, 148] width 88 height 11
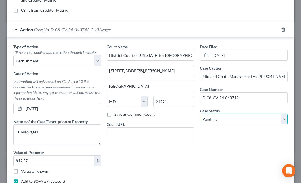
scroll to position [181, 0]
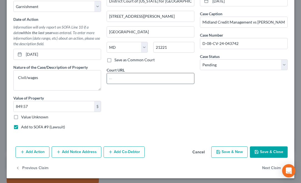
click at [144, 78] on input "text" at bounding box center [150, 78] width 87 height 11
click at [87, 150] on button "Add Notice Address" at bounding box center [77, 153] width 50 height 12
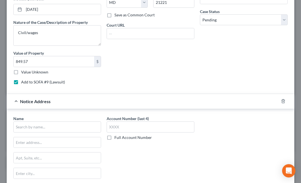
scroll to position [237, 0]
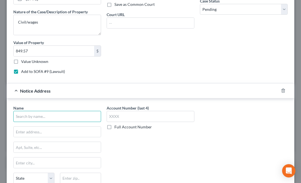
click at [44, 115] on input "text" at bounding box center [57, 116] width 88 height 11
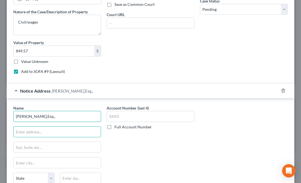
click at [50, 115] on input "[PERSON_NAME],Esq.," at bounding box center [57, 116] width 88 height 11
click at [47, 128] on input "text" at bounding box center [57, 132] width 87 height 11
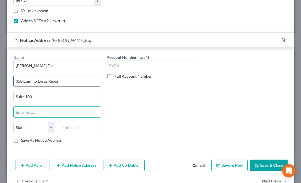
scroll to position [292, 0]
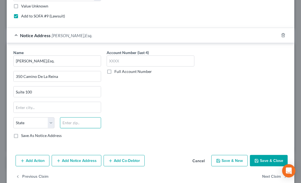
click at [78, 121] on input "text" at bounding box center [80, 122] width 41 height 11
click at [21, 134] on label "Save As Notice Address" at bounding box center [41, 136] width 41 height 6
click at [23, 134] on input "Save As Notice Address" at bounding box center [25, 135] width 4 height 4
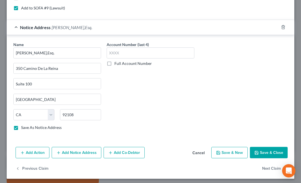
click at [225, 150] on button "Save & New" at bounding box center [229, 153] width 36 height 12
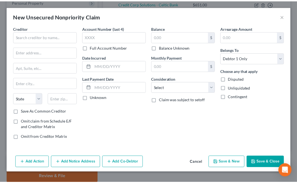
scroll to position [0, 0]
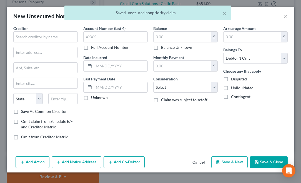
click at [287, 16] on div "× Saved unsecured nonpriority claim" at bounding box center [147, 14] width 301 height 17
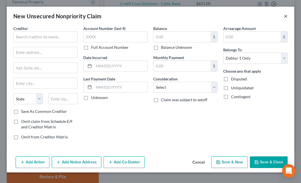
click at [285, 16] on button "×" at bounding box center [286, 16] width 4 height 7
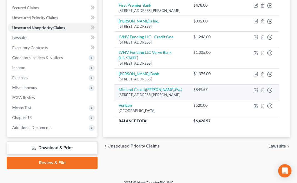
scroll to position [132, 0]
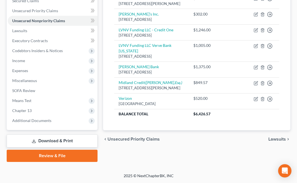
click at [274, 142] on span "Lawsuits" at bounding box center [276, 139] width 17 height 4
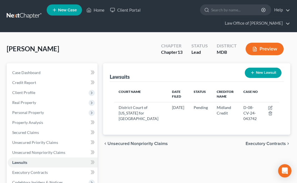
click at [261, 142] on span "Executory Contracts" at bounding box center [265, 144] width 40 height 4
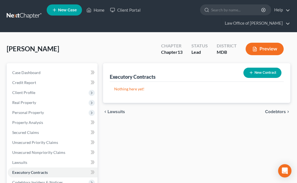
click at [271, 110] on span "Codebtors" at bounding box center [275, 112] width 21 height 4
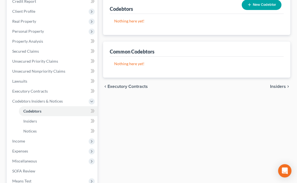
scroll to position [83, 0]
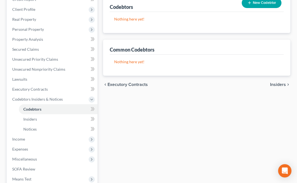
click at [276, 84] on span "Insiders" at bounding box center [278, 84] width 16 height 4
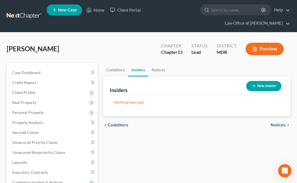
click at [278, 125] on span "Notices" at bounding box center [277, 125] width 15 height 4
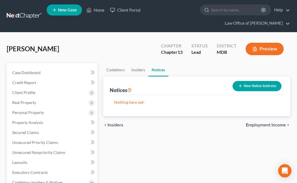
click at [278, 125] on span "Employment Income" at bounding box center [266, 125] width 40 height 4
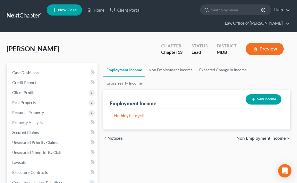
click at [257, 94] on button "New Income" at bounding box center [263, 99] width 36 height 10
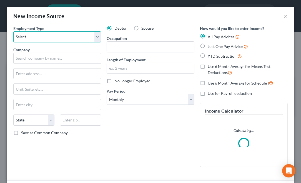
click at [72, 34] on select "Select Full or [DEMOGRAPHIC_DATA] Employment Self Employment" at bounding box center [57, 36] width 88 height 11
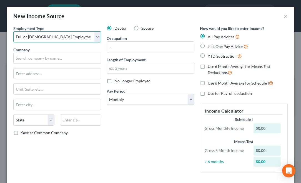
click at [13, 31] on select "Select Full or [DEMOGRAPHIC_DATA] Employment Self Employment" at bounding box center [57, 36] width 88 height 11
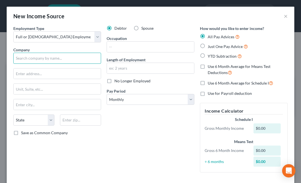
click at [66, 56] on input "text" at bounding box center [57, 58] width 88 height 11
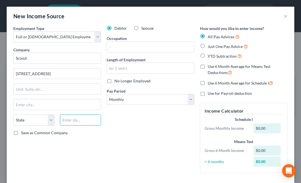
click at [84, 121] on input "text" at bounding box center [80, 120] width 41 height 11
click at [21, 131] on label "Save as Common Company" at bounding box center [44, 133] width 47 height 6
click at [23, 131] on input "Save as Common Company" at bounding box center [25, 132] width 4 height 4
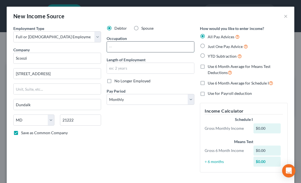
click at [148, 49] on input "text" at bounding box center [150, 47] width 87 height 11
click at [145, 66] on input "text" at bounding box center [150, 68] width 87 height 11
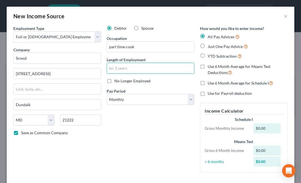
click at [208, 45] on label "Just One Pay Advice" at bounding box center [228, 46] width 40 height 6
click at [210, 45] on input "Just One Pay Advice" at bounding box center [212, 45] width 4 height 4
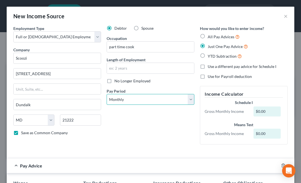
click at [120, 96] on select "Select Monthly Twice Monthly Every Other Week Weekly" at bounding box center [151, 99] width 88 height 11
click at [107, 94] on select "Select Monthly Twice Monthly Every Other Week Weekly" at bounding box center [151, 99] width 88 height 11
click at [255, 110] on div "$0.00" at bounding box center [266, 112] width 27 height 10
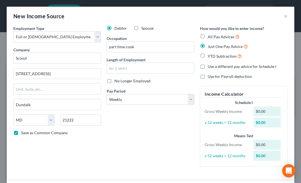
click at [266, 110] on div "$0.00" at bounding box center [266, 112] width 27 height 10
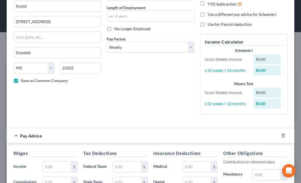
scroll to position [55, 0]
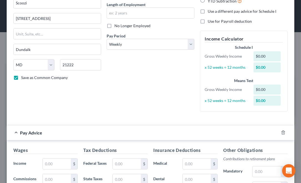
click at [255, 53] on div "$0.00" at bounding box center [266, 56] width 27 height 10
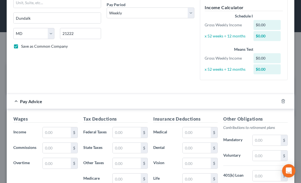
scroll to position [139, 0]
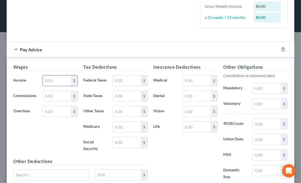
click at [46, 78] on input "text" at bounding box center [57, 81] width 28 height 11
click at [113, 145] on input "text" at bounding box center [127, 142] width 28 height 11
click at [113, 132] on input "text" at bounding box center [127, 127] width 28 height 11
click at [114, 98] on input "text" at bounding box center [127, 96] width 28 height 11
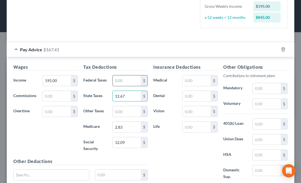
click at [120, 81] on input "text" at bounding box center [127, 81] width 28 height 11
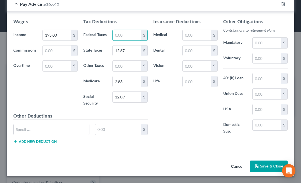
scroll to position [188, 0]
click at [162, 156] on div "Employment Type * Select Full or [DEMOGRAPHIC_DATA] Employment Self Employment …" at bounding box center [151, -1] width 288 height 317
click at [259, 164] on button "Save & Close" at bounding box center [269, 167] width 38 height 12
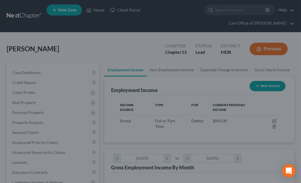
scroll to position [277506, 277412]
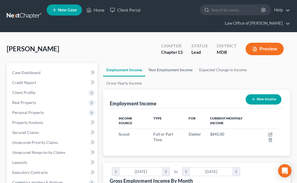
click at [179, 70] on link "Non Employment Income" at bounding box center [170, 69] width 51 height 13
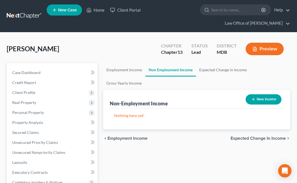
click at [255, 94] on button "New Income" at bounding box center [263, 99] width 36 height 10
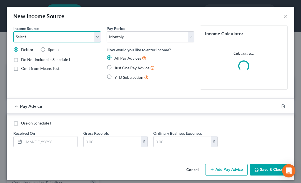
click at [74, 36] on select "Select Unemployment Disability (from employer) Pension Retirement Social Securi…" at bounding box center [57, 36] width 88 height 11
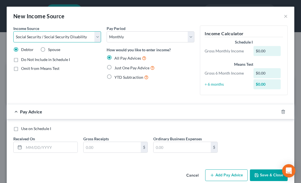
click at [13, 31] on select "Select Unemployment Disability (from employer) Pension Retirement Social Securi…" at bounding box center [57, 36] width 88 height 11
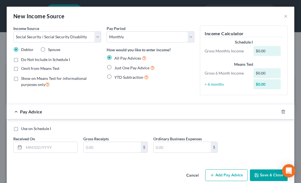
click at [114, 67] on label "Just One Pay Advice" at bounding box center [134, 68] width 40 height 6
click at [117, 67] on input "Just One Pay Advice" at bounding box center [119, 67] width 4 height 4
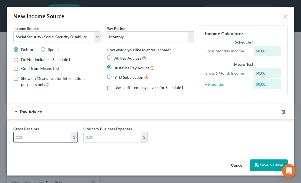
click at [24, 136] on input "text" at bounding box center [42, 137] width 57 height 11
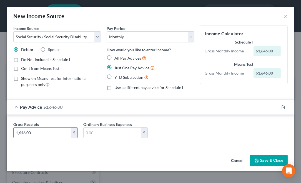
click at [274, 158] on button "Save & Close" at bounding box center [269, 161] width 38 height 12
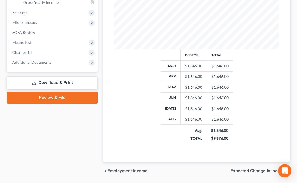
scroll to position [233, 0]
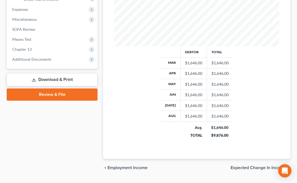
click at [253, 166] on span "Expected Change in Income" at bounding box center [257, 168] width 55 height 4
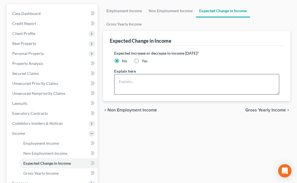
scroll to position [83, 0]
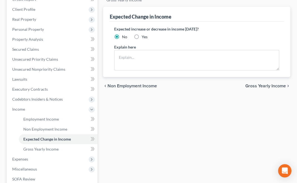
click at [265, 84] on span "Gross Yearly Income" at bounding box center [265, 86] width 41 height 4
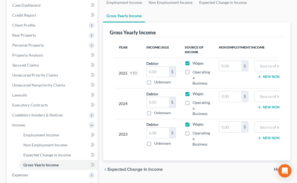
scroll to position [55, 0]
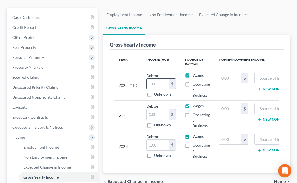
click at [147, 79] on input "text" at bounding box center [158, 84] width 22 height 11
click at [152, 109] on input "text" at bounding box center [158, 114] width 22 height 11
click at [152, 140] on input "text" at bounding box center [158, 145] width 22 height 11
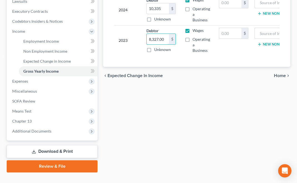
scroll to position [167, 0]
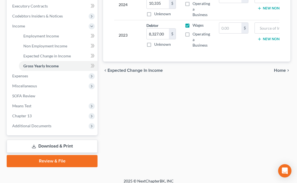
click at [278, 68] on span "Home" at bounding box center [280, 70] width 12 height 4
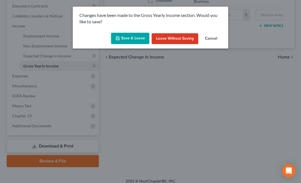
click at [129, 37] on button "Save & Leave" at bounding box center [130, 39] width 38 height 12
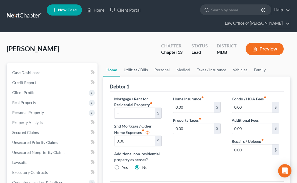
click at [134, 69] on link "Utilities / Bills" at bounding box center [135, 69] width 31 height 13
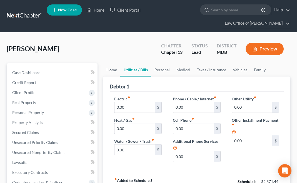
click at [111, 66] on link "Home" at bounding box center [111, 69] width 17 height 13
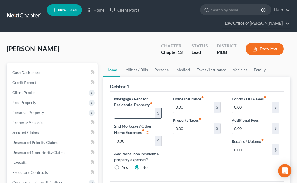
click at [134, 113] on input "text" at bounding box center [134, 113] width 40 height 11
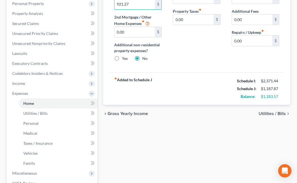
scroll to position [111, 0]
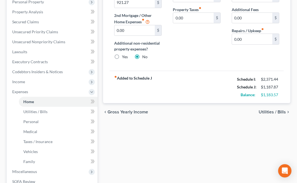
click at [272, 111] on span "Utilities / Bills" at bounding box center [271, 112] width 27 height 4
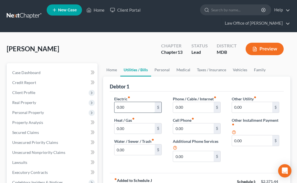
click at [115, 107] on input "0.00" at bounding box center [134, 107] width 40 height 11
click at [175, 104] on input "0.00" at bounding box center [193, 107] width 40 height 11
click at [116, 149] on input "0.00" at bounding box center [134, 150] width 40 height 11
click at [160, 68] on link "Personal" at bounding box center [162, 69] width 22 height 13
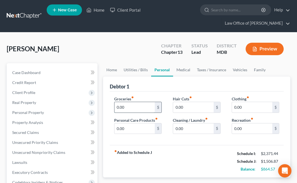
click at [116, 105] on input "0.00" at bounding box center [134, 107] width 40 height 11
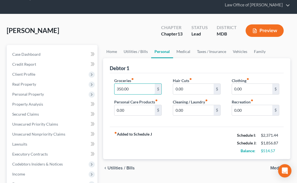
scroll to position [27, 0]
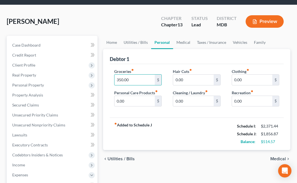
click at [273, 158] on span "Medical" at bounding box center [278, 159] width 16 height 4
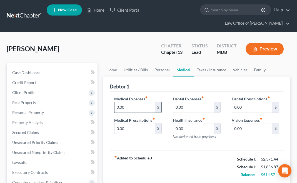
click at [115, 105] on input "0.00" at bounding box center [134, 107] width 40 height 11
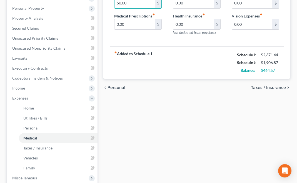
scroll to position [111, 0]
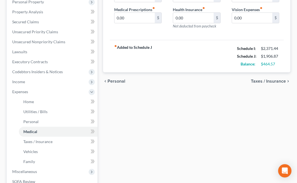
click at [266, 80] on span "Taxes / Insurance" at bounding box center [268, 81] width 35 height 4
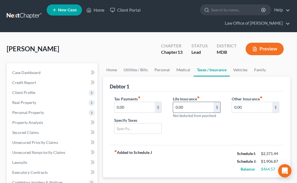
click at [196, 106] on input "0.00" at bounding box center [193, 107] width 40 height 11
click at [238, 69] on link "Vehicles" at bounding box center [240, 69] width 21 height 13
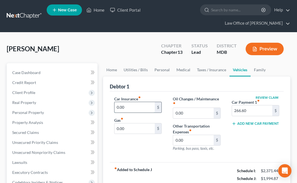
click at [116, 106] on input "0.00" at bounding box center [134, 107] width 40 height 11
click at [115, 126] on input "0.00" at bounding box center [134, 129] width 40 height 11
click at [174, 112] on input "0.00" at bounding box center [193, 113] width 40 height 11
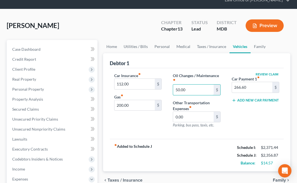
scroll to position [83, 0]
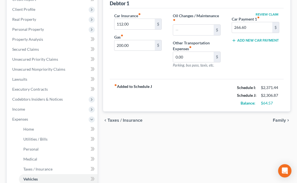
click at [280, 119] on span "Family" at bounding box center [279, 120] width 13 height 4
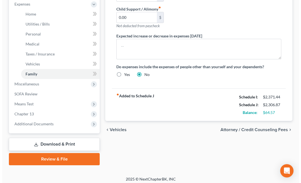
scroll to position [201, 0]
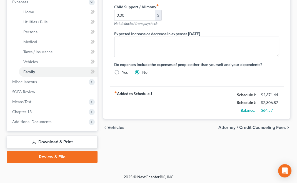
click at [254, 127] on span "Attorney / Credit Counseling Fees" at bounding box center [251, 127] width 67 height 4
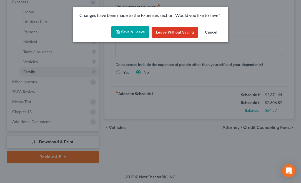
click at [131, 31] on button "Save & Leave" at bounding box center [130, 32] width 38 height 12
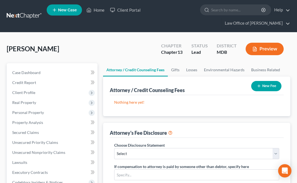
click at [270, 86] on button "New Fee" at bounding box center [266, 86] width 30 height 10
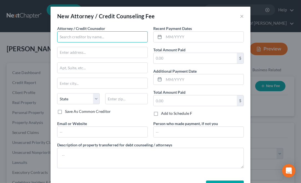
click at [79, 37] on input "text" at bounding box center [102, 36] width 90 height 11
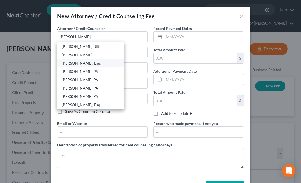
click at [89, 62] on div "[PERSON_NAME], Esq." at bounding box center [91, 64] width 58 height 6
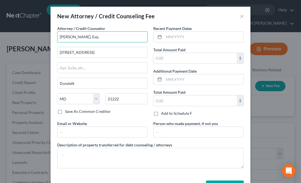
click at [105, 36] on input "[PERSON_NAME], Esq." at bounding box center [102, 36] width 90 height 11
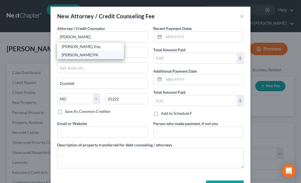
click at [90, 53] on div "[PERSON_NAME] PA" at bounding box center [91, 55] width 58 height 6
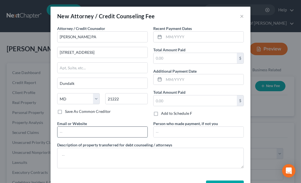
click at [64, 132] on input "text" at bounding box center [102, 132] width 90 height 11
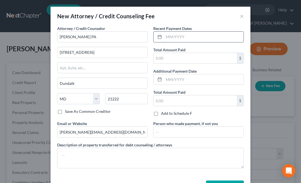
click at [184, 36] on input "text" at bounding box center [204, 37] width 80 height 11
click at [191, 57] on input "text" at bounding box center [195, 58] width 83 height 11
click at [172, 98] on input "text" at bounding box center [195, 100] width 83 height 11
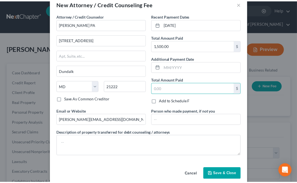
scroll to position [19, 0]
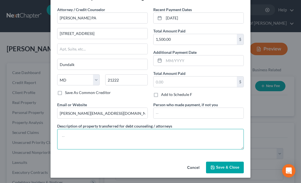
click at [127, 132] on textarea at bounding box center [150, 139] width 187 height 21
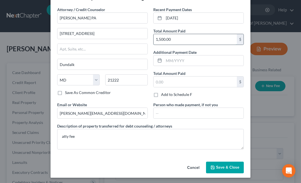
click at [193, 37] on input "1,500.00" at bounding box center [195, 39] width 83 height 11
click at [231, 167] on span "Save & Close" at bounding box center [227, 167] width 23 height 5
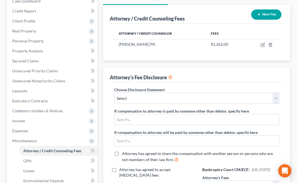
scroll to position [83, 0]
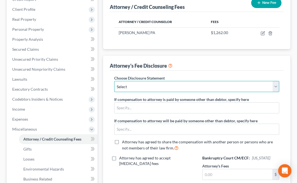
click at [150, 85] on select "Select Attorney" at bounding box center [196, 86] width 165 height 11
click at [114, 81] on select "Select Attorney" at bounding box center [196, 86] width 165 height 11
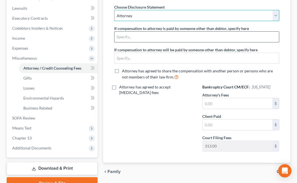
scroll to position [167, 0]
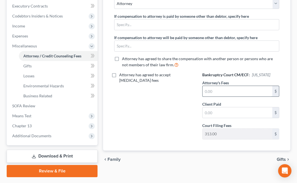
click at [205, 91] on input "text" at bounding box center [237, 91] width 70 height 11
click at [204, 110] on input "text" at bounding box center [237, 112] width 70 height 11
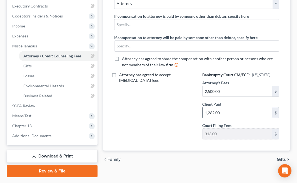
click at [228, 109] on input "1,262.00" at bounding box center [237, 112] width 70 height 11
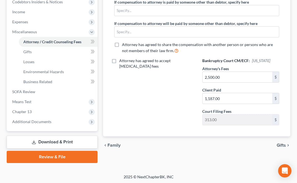
click at [281, 143] on span "Gifts" at bounding box center [280, 145] width 9 height 4
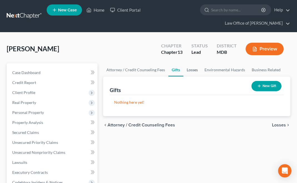
click at [194, 69] on link "Losses" at bounding box center [192, 69] width 18 height 13
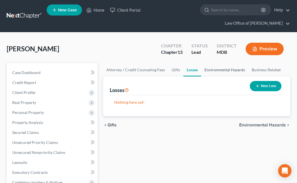
click at [219, 72] on link "Environmental Hazards" at bounding box center [224, 69] width 47 height 13
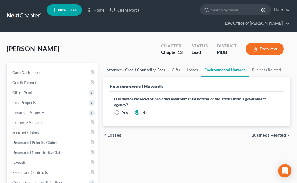
click at [125, 68] on link "Attorney / Credit Counseling Fees" at bounding box center [135, 69] width 65 height 13
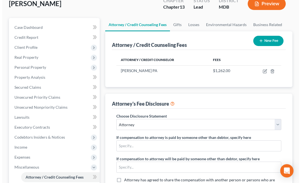
scroll to position [27, 0]
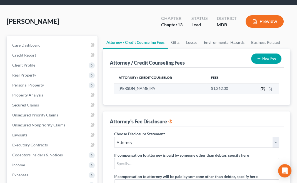
click at [263, 89] on icon "button" at bounding box center [263, 88] width 2 height 2
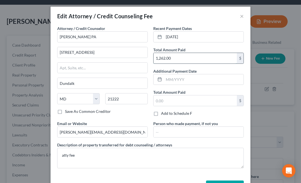
click at [172, 59] on input "1,262.00" at bounding box center [195, 58] width 83 height 11
click at [190, 100] on input "text" at bounding box center [195, 100] width 83 height 11
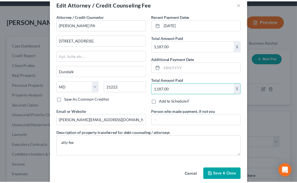
scroll to position [19, 0]
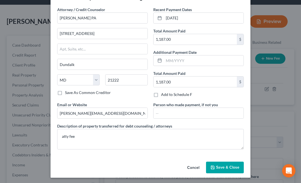
click at [227, 167] on span "Save & Close" at bounding box center [227, 167] width 23 height 5
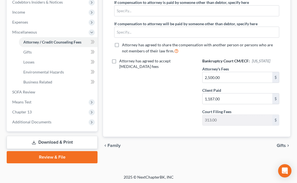
scroll to position [181, 0]
click at [280, 143] on span "Gifts" at bounding box center [280, 145] width 9 height 4
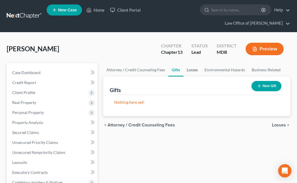
click at [193, 69] on link "Losses" at bounding box center [192, 69] width 18 height 13
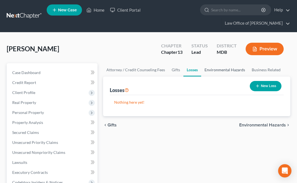
click at [219, 69] on link "Environmental Hazards" at bounding box center [224, 69] width 47 height 13
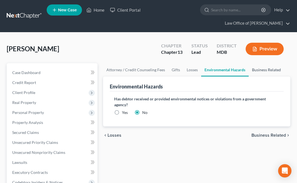
click at [256, 69] on link "Business Related" at bounding box center [266, 69] width 36 height 13
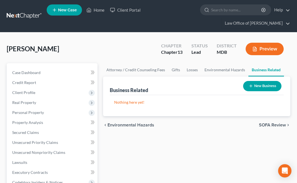
click at [274, 123] on span "SOFA Review" at bounding box center [272, 125] width 27 height 4
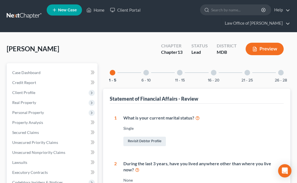
click at [145, 71] on div at bounding box center [146, 73] width 6 height 6
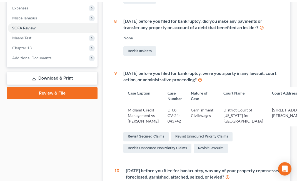
scroll to position [30, 0]
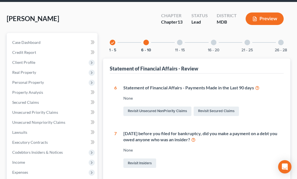
click at [182, 43] on div at bounding box center [180, 43] width 6 height 6
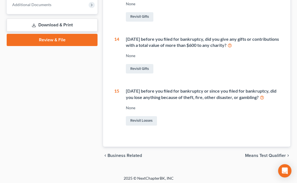
scroll to position [256, 0]
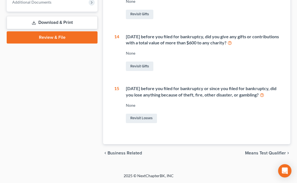
click at [260, 154] on span "Means Test Qualifier" at bounding box center [265, 153] width 41 height 4
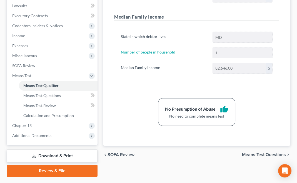
scroll to position [171, 0]
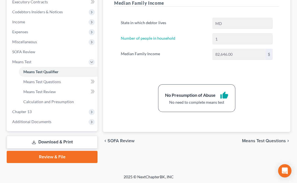
click at [258, 139] on span "Means Test Questions" at bounding box center [264, 141] width 44 height 4
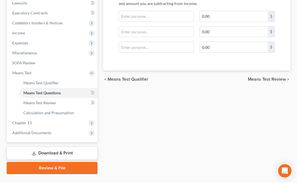
scroll to position [167, 0]
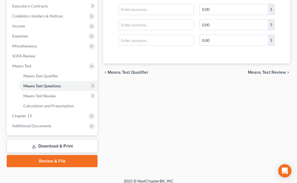
click at [271, 71] on span "Means Test Review" at bounding box center [267, 72] width 38 height 4
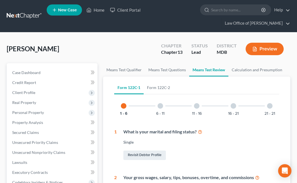
click at [160, 107] on div at bounding box center [160, 106] width 6 height 6
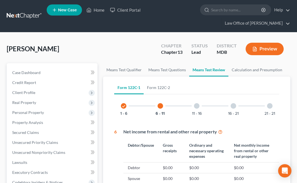
click at [200, 104] on div "11 - 16" at bounding box center [196, 106] width 19 height 19
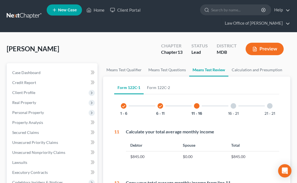
click at [233, 106] on div at bounding box center [233, 106] width 6 height 6
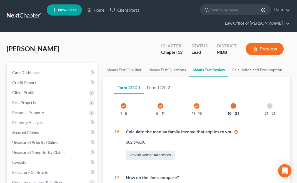
click at [271, 104] on div at bounding box center [270, 106] width 6 height 6
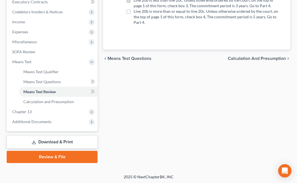
scroll to position [171, 0]
click at [264, 58] on span "Calculation and Presumption" at bounding box center [257, 58] width 58 height 4
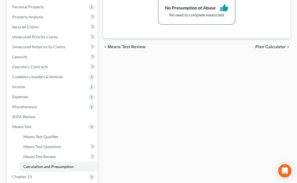
scroll to position [111, 0]
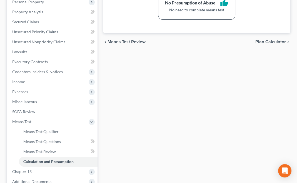
click at [273, 40] on span "Plan Calculator" at bounding box center [270, 42] width 31 height 4
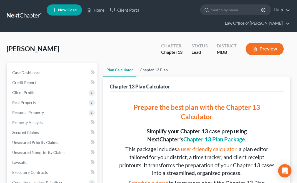
click at [151, 69] on link "Chapter 13 Plan" at bounding box center [153, 69] width 35 height 13
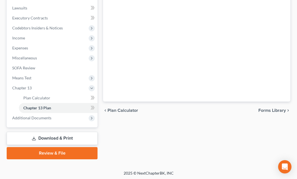
scroll to position [155, 0]
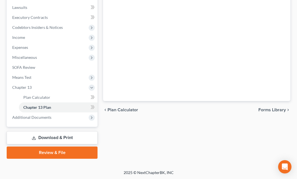
click at [52, 135] on link "Download & Print" at bounding box center [52, 137] width 91 height 13
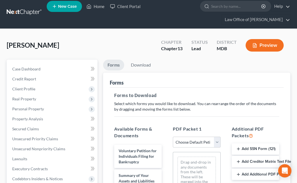
scroll to position [83, 0]
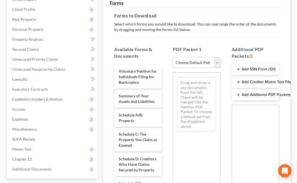
click at [218, 60] on select "Choose Default Petition PDF Packet Complete Bankruptcy Petition (all forms and …" at bounding box center [196, 62] width 47 height 11
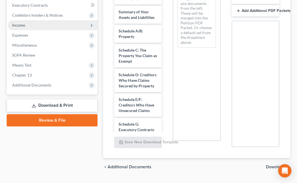
scroll to position [180, 0]
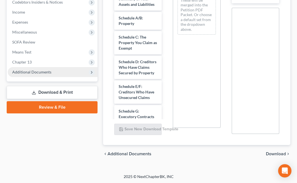
click at [39, 71] on span "Additional Documents" at bounding box center [31, 72] width 39 height 5
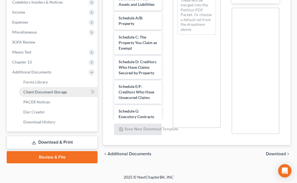
click at [45, 90] on span "Client Document Storage" at bounding box center [45, 92] width 44 height 5
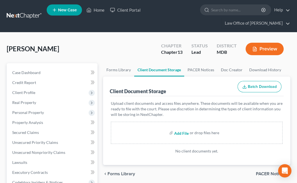
click at [180, 134] on input "file" at bounding box center [180, 133] width 13 height 10
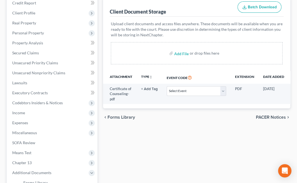
scroll to position [83, 0]
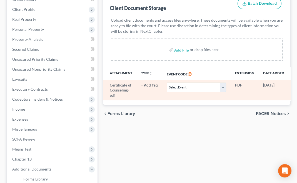
click at [224, 86] on select "Select Event Affidavit Affidavit of Adequate Protection and Lease Payments Affi…" at bounding box center [196, 88] width 59 height 10
click at [167, 83] on select "Select Event Affidavit Affidavit of Adequate Protection and Lease Payments Affi…" at bounding box center [196, 88] width 59 height 10
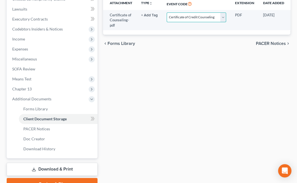
scroll to position [167, 0]
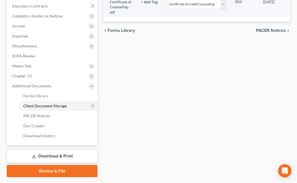
click at [46, 152] on link "Download & Print" at bounding box center [52, 156] width 91 height 13
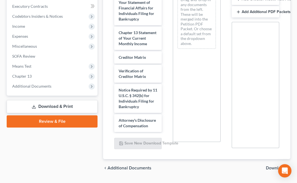
scroll to position [167, 0]
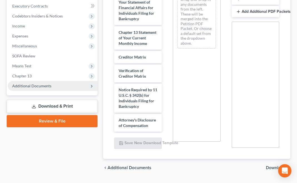
click at [43, 85] on span "Additional Documents" at bounding box center [31, 86] width 39 height 5
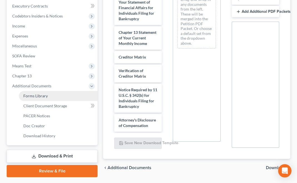
click at [45, 96] on span "Forms Library" at bounding box center [35, 96] width 24 height 5
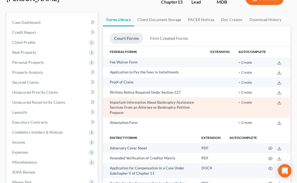
scroll to position [35, 0]
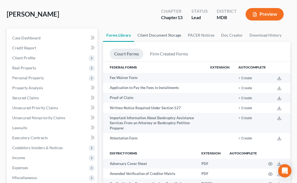
click at [165, 35] on link "Client Document Storage" at bounding box center [159, 35] width 50 height 13
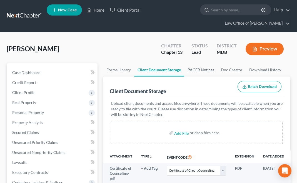
click at [197, 69] on link "PACER Notices" at bounding box center [200, 69] width 33 height 13
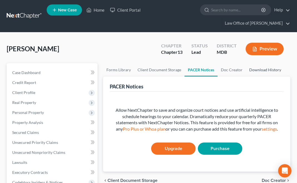
click at [266, 70] on link "Download History" at bounding box center [265, 69] width 39 height 13
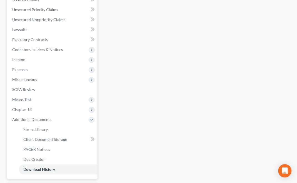
scroll to position [181, 0]
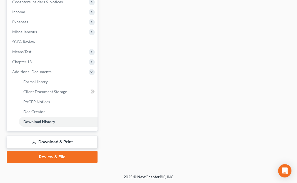
click at [62, 139] on link "Download & Print" at bounding box center [52, 142] width 91 height 13
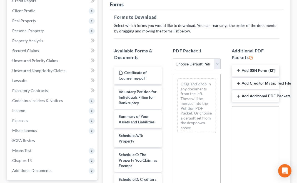
scroll to position [83, 0]
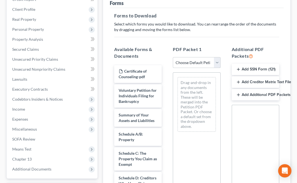
click at [218, 62] on select "Choose Default Petition PDF Packet Complete Bankruptcy Petition (all forms and …" at bounding box center [196, 62] width 47 height 11
click at [173, 57] on select "Choose Default Petition PDF Packet Complete Bankruptcy Petition (all forms and …" at bounding box center [196, 62] width 47 height 11
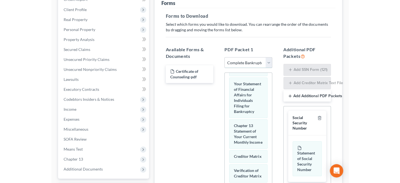
scroll to position [183, 0]
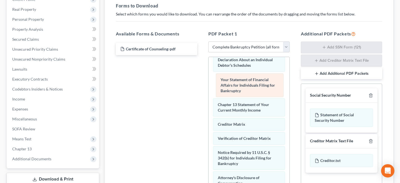
drag, startPoint x: 230, startPoint y: 77, endPoint x: 233, endPoint y: 80, distance: 3.7
click at [233, 80] on div "Your Statement of Financial Affairs for Individuals Filing for Bankruptcy Volun…" at bounding box center [248, 50] width 81 height 352
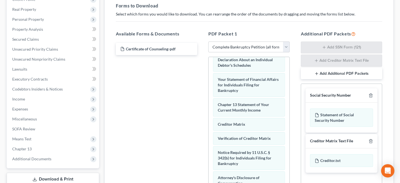
click at [301, 74] on button "Add Additional PDF Packets" at bounding box center [341, 74] width 81 height 12
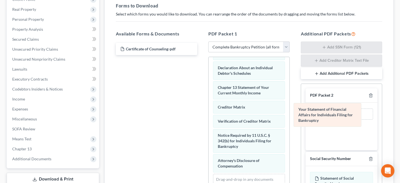
scroll to position [172, 0]
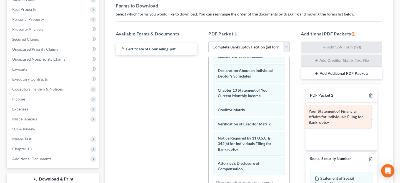
drag, startPoint x: 234, startPoint y: 79, endPoint x: 325, endPoint y: 113, distance: 97.0
click at [289, 113] on div "Your Statement of Financial Affairs for Individuals Filing for Bankruptcy Volun…" at bounding box center [248, 48] width 81 height 327
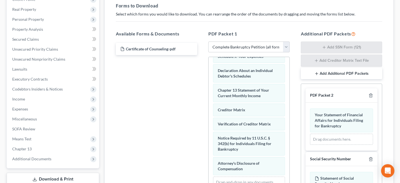
click at [301, 71] on button "Add Additional PDF Packets" at bounding box center [341, 74] width 81 height 12
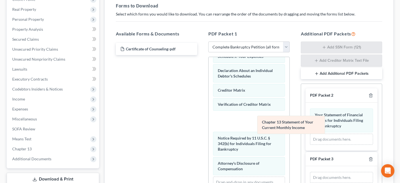
scroll to position [153, 0]
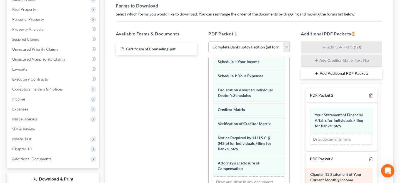
drag, startPoint x: 239, startPoint y: 89, endPoint x: 332, endPoint y: 176, distance: 126.7
click at [289, 176] on div "Chapter 13 Statement of Your Current Monthly Income Voluntary Petition for Indi…" at bounding box center [248, 58] width 81 height 307
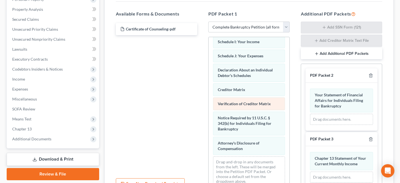
scroll to position [104, 0]
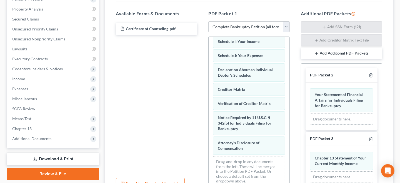
click at [301, 49] on button "Add Additional PDF Packets" at bounding box center [341, 54] width 81 height 12
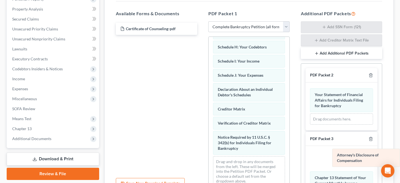
scroll to position [153, 0]
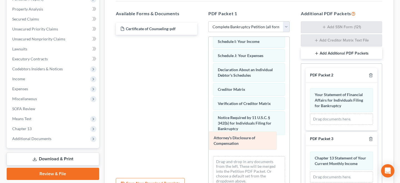
drag, startPoint x: 241, startPoint y: 142, endPoint x: 237, endPoint y: 140, distance: 4.9
click at [237, 140] on div "Attorney's Disclosure of Compensation Voluntary Petition for Individuals Filing…" at bounding box center [248, 37] width 81 height 307
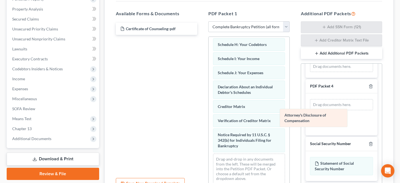
scroll to position [133, 0]
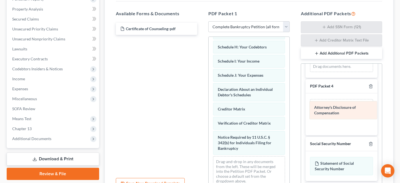
drag, startPoint x: 241, startPoint y: 146, endPoint x: 334, endPoint y: 115, distance: 98.1
click at [289, 113] on div "Attorney's Disclosure of Compensation Voluntary Petition for Individuals Filing…" at bounding box center [248, 48] width 81 height 288
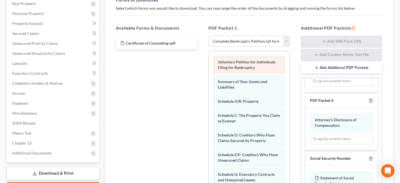
scroll to position [159, 0]
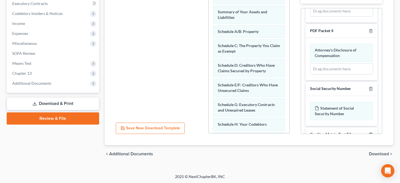
click at [149, 125] on button "Save New Download Template" at bounding box center [150, 129] width 69 height 12
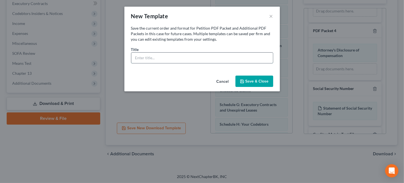
click at [155, 55] on input "text" at bounding box center [202, 58] width 142 height 11
click at [252, 77] on button "Save & Close" at bounding box center [254, 82] width 38 height 12
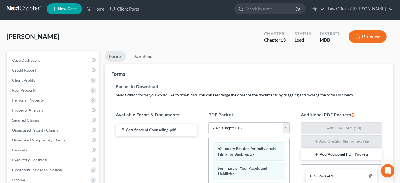
scroll to position [0, 0]
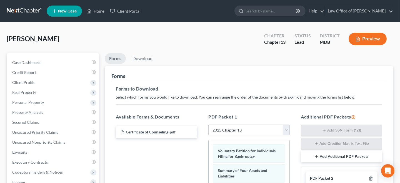
click at [301, 154] on button "Add Additional PDF Packets" at bounding box center [341, 157] width 81 height 12
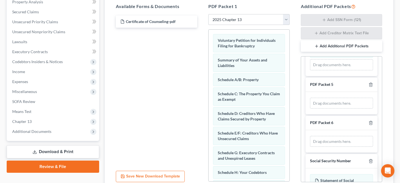
scroll to position [167, 0]
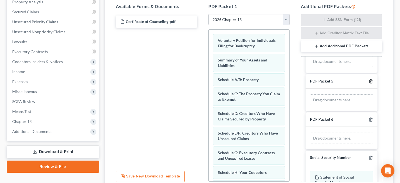
click at [301, 84] on icon "button" at bounding box center [370, 81] width 4 height 4
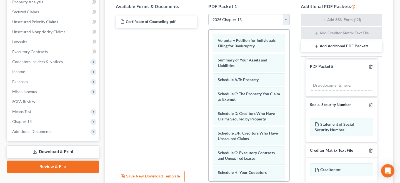
scroll to position [189, 0]
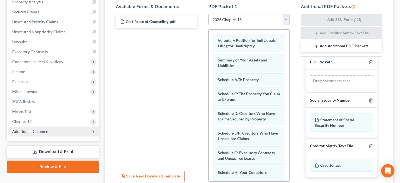
click at [48, 133] on span "Additional Documents" at bounding box center [31, 131] width 39 height 5
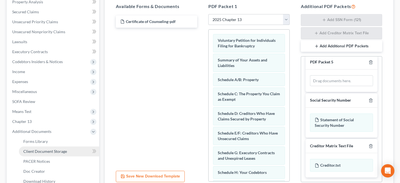
click at [63, 151] on span "Client Document Storage" at bounding box center [45, 151] width 44 height 5
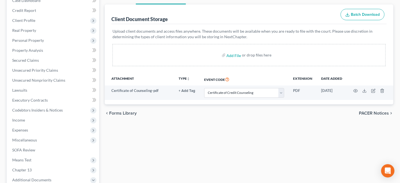
scroll to position [83, 0]
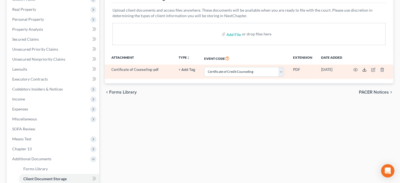
click at [301, 69] on icon at bounding box center [364, 70] width 4 height 4
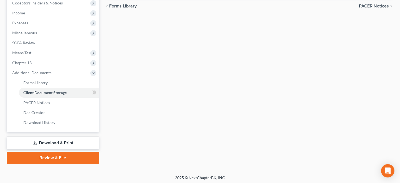
scroll to position [171, 0]
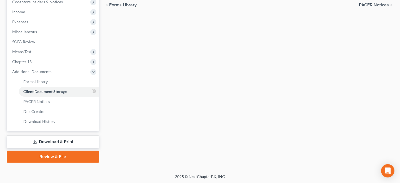
click at [76, 143] on link "Download & Print" at bounding box center [53, 142] width 92 height 13
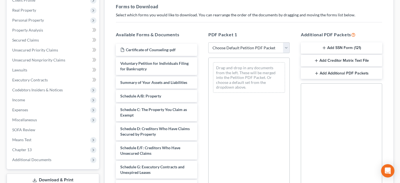
scroll to position [83, 0]
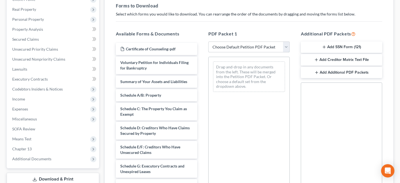
click at [254, 45] on select "Choose Default Petition PDF Packet Complete Bankruptcy Petition (all forms and …" at bounding box center [248, 47] width 81 height 11
click at [208, 42] on select "Choose Default Petition PDF Packet Complete Bankruptcy Petition (all forms and …" at bounding box center [248, 47] width 81 height 11
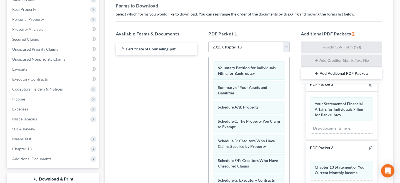
scroll to position [0, 0]
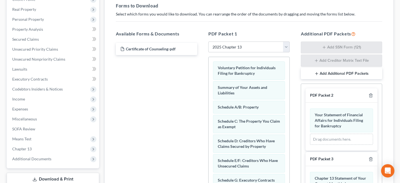
click at [301, 73] on button "Add Additional PDF Packets" at bounding box center [341, 74] width 81 height 12
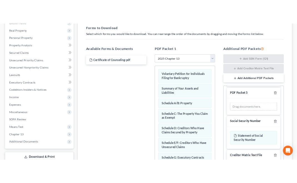
scroll to position [189, 0]
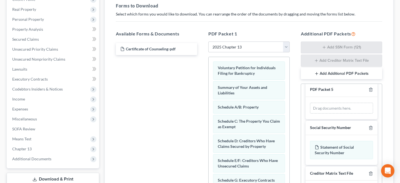
click at [301, 109] on div "Drag documents here." at bounding box center [341, 108] width 63 height 11
drag, startPoint x: 342, startPoint y: 105, endPoint x: 353, endPoint y: 107, distance: 11.2
click at [301, 107] on div "Drag documents here." at bounding box center [341, 108] width 63 height 11
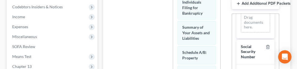
scroll to position [167, 0]
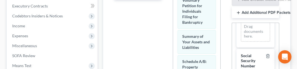
click at [254, 42] on div "Drag documents here." at bounding box center [255, 31] width 29 height 21
drag, startPoint x: 254, startPoint y: 54, endPoint x: 248, endPoint y: 51, distance: 7.3
click at [248, 42] on div "Drag documents here." at bounding box center [255, 31] width 29 height 21
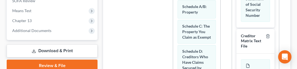
scroll to position [222, 0]
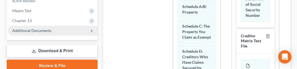
click at [49, 28] on span "Additional Documents" at bounding box center [31, 30] width 39 height 5
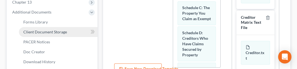
scroll to position [250, 0]
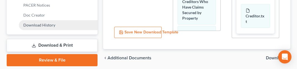
click at [49, 23] on span "Download History" at bounding box center [39, 25] width 32 height 5
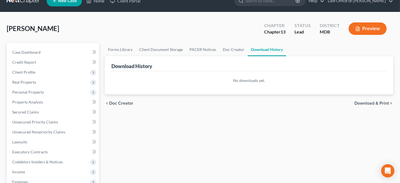
scroll to position [4, 0]
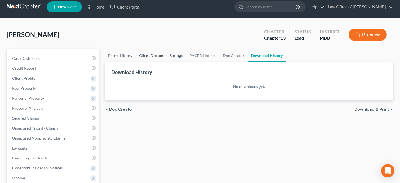
click at [167, 55] on link "Client Document Storage" at bounding box center [161, 55] width 50 height 13
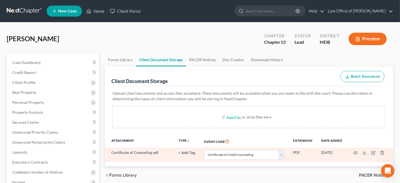
click at [301, 150] on td at bounding box center [369, 155] width 47 height 14
click at [301, 153] on icon at bounding box center [364, 153] width 4 height 4
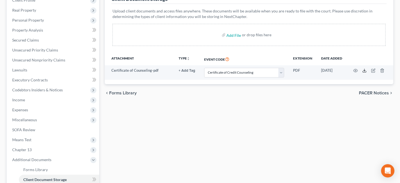
scroll to position [83, 0]
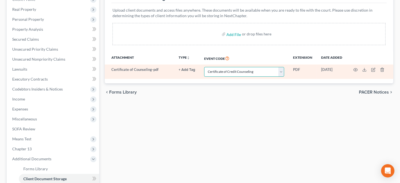
click at [283, 71] on select "Select Event Affidavit Affidavit of Adequate Protection and Lease Payments Affi…" at bounding box center [244, 72] width 80 height 10
click at [204, 67] on select "Select Event Affidavit Affidavit of Adequate Protection and Lease Payments Affi…" at bounding box center [244, 72] width 80 height 10
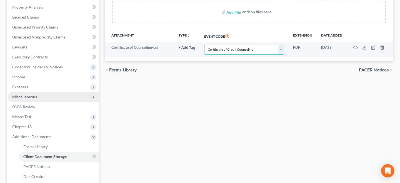
scroll to position [139, 0]
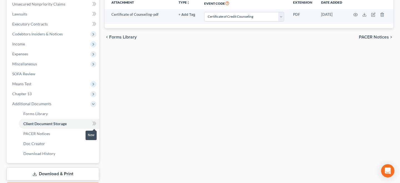
click at [92, 122] on span at bounding box center [94, 124] width 10 height 8
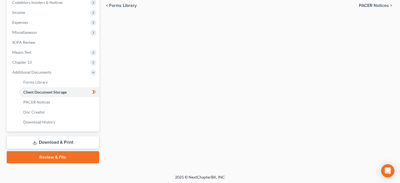
scroll to position [171, 0]
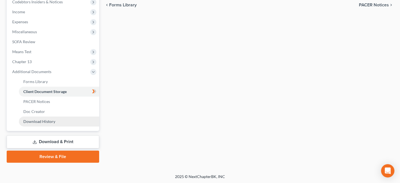
click at [49, 121] on span "Download History" at bounding box center [39, 121] width 32 height 5
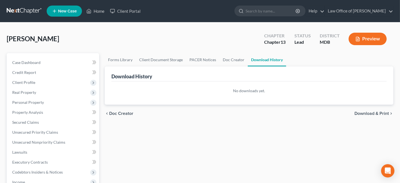
click at [301, 113] on span "Download & Print" at bounding box center [371, 114] width 34 height 4
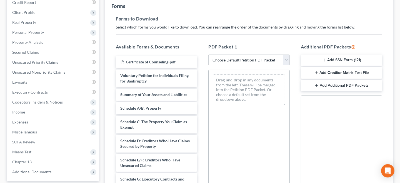
scroll to position [83, 0]
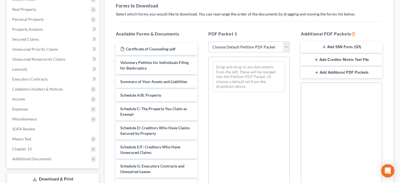
click at [286, 47] on select "Choose Default Petition PDF Packet Complete Bankruptcy Petition (all forms and …" at bounding box center [248, 47] width 81 height 11
click at [208, 42] on select "Choose Default Petition PDF Packet Complete Bankruptcy Petition (all forms and …" at bounding box center [248, 47] width 81 height 11
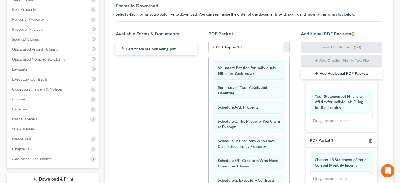
scroll to position [0, 0]
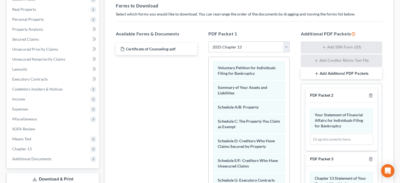
click at [301, 72] on button "Add Additional PDF Packets" at bounding box center [341, 74] width 81 height 12
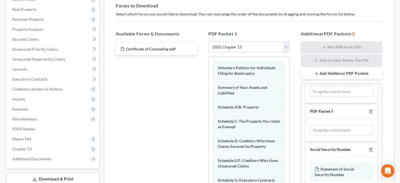
scroll to position [189, 0]
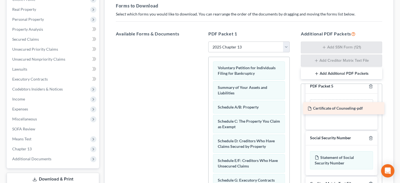
drag, startPoint x: 152, startPoint y: 49, endPoint x: 339, endPoint y: 109, distance: 196.5
click at [202, 42] on div "Certificate of Counseling-pdf Certificate of Counseling-pdf" at bounding box center [156, 42] width 90 height 0
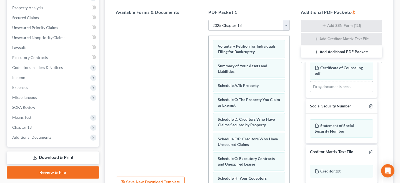
scroll to position [159, 0]
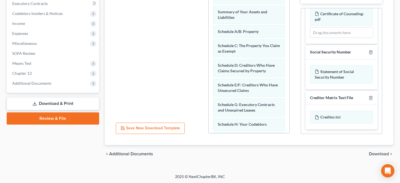
click at [301, 153] on span "Download" at bounding box center [379, 154] width 20 height 4
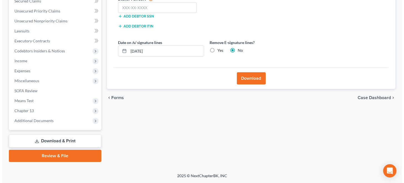
scroll to position [121, 0]
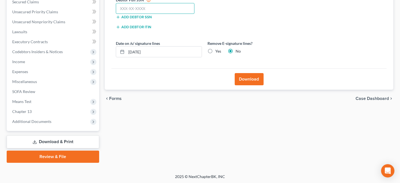
click at [167, 6] on input "text" at bounding box center [155, 8] width 79 height 11
click at [251, 79] on button "Download" at bounding box center [249, 79] width 29 height 12
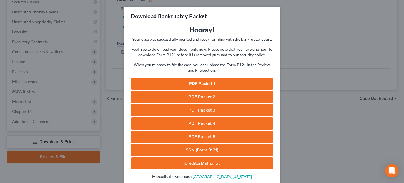
click at [200, 82] on link "PDF Packet 1" at bounding box center [202, 84] width 142 height 12
click at [212, 94] on link "PDF Packet 2" at bounding box center [202, 97] width 142 height 12
click at [212, 109] on link "PDF Packet 3" at bounding box center [202, 110] width 142 height 12
click at [205, 125] on link "PDF Packet 4" at bounding box center [202, 124] width 142 height 12
click at [209, 135] on link "PDF Packet 5" at bounding box center [202, 137] width 142 height 12
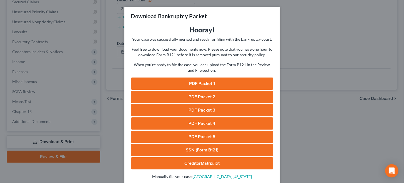
click at [190, 150] on link "SSN (Form B121)" at bounding box center [202, 150] width 142 height 12
click at [199, 164] on link "CreditorMatrix.txt" at bounding box center [202, 164] width 142 height 12
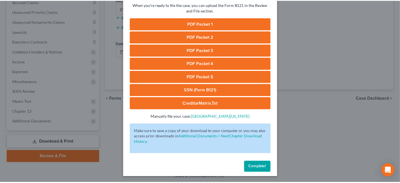
scroll to position [61, 0]
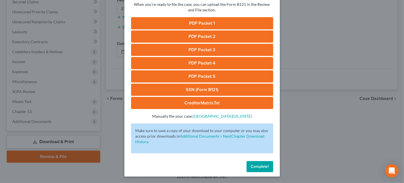
click at [252, 165] on span "Complete!" at bounding box center [260, 167] width 18 height 5
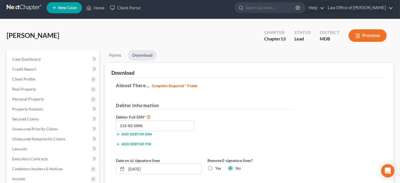
scroll to position [0, 0]
